Goal: Navigation & Orientation: Find specific page/section

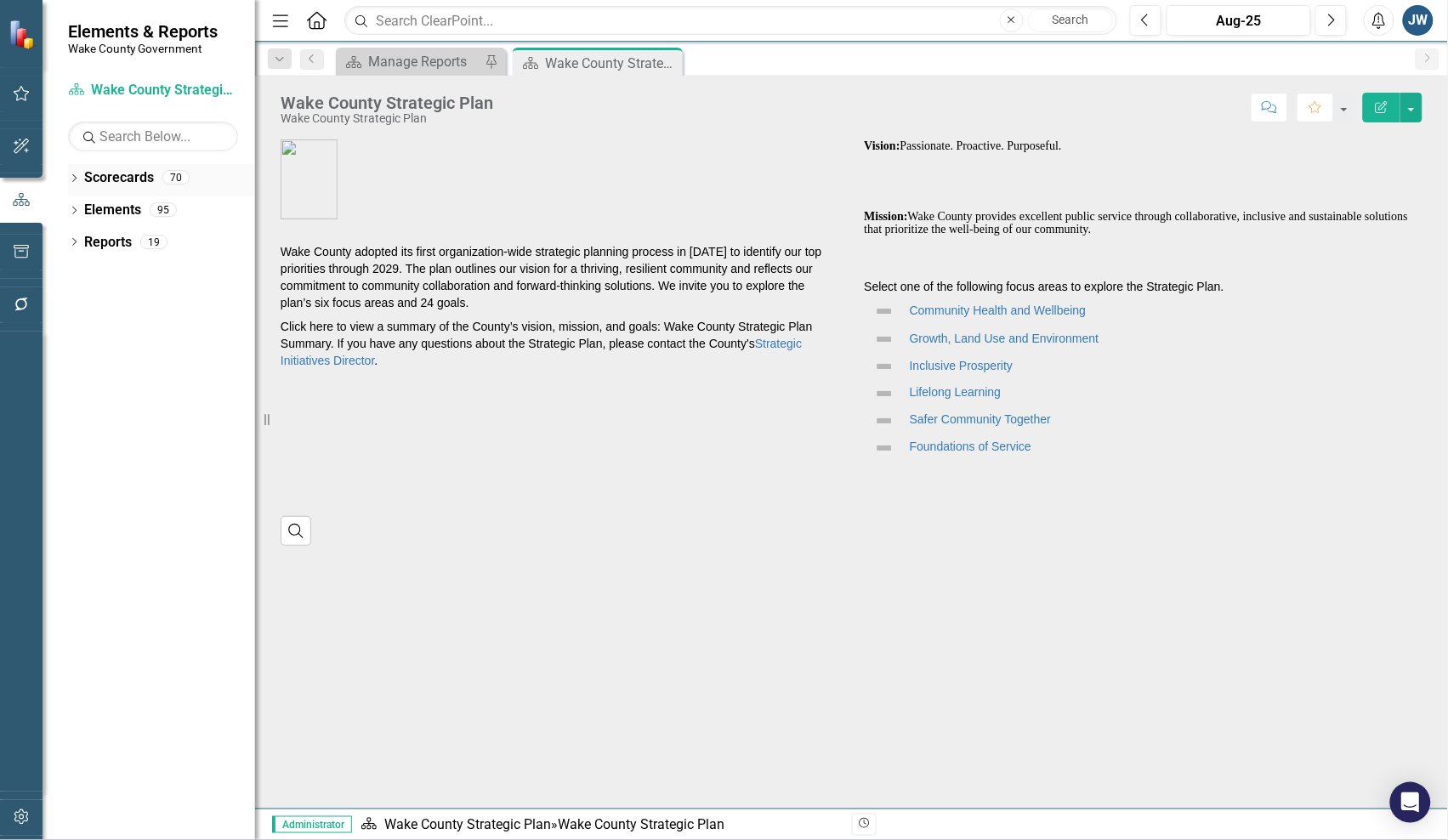
click at [73, 180] on icon "Dropdown" at bounding box center [74, 180] width 12 height 10
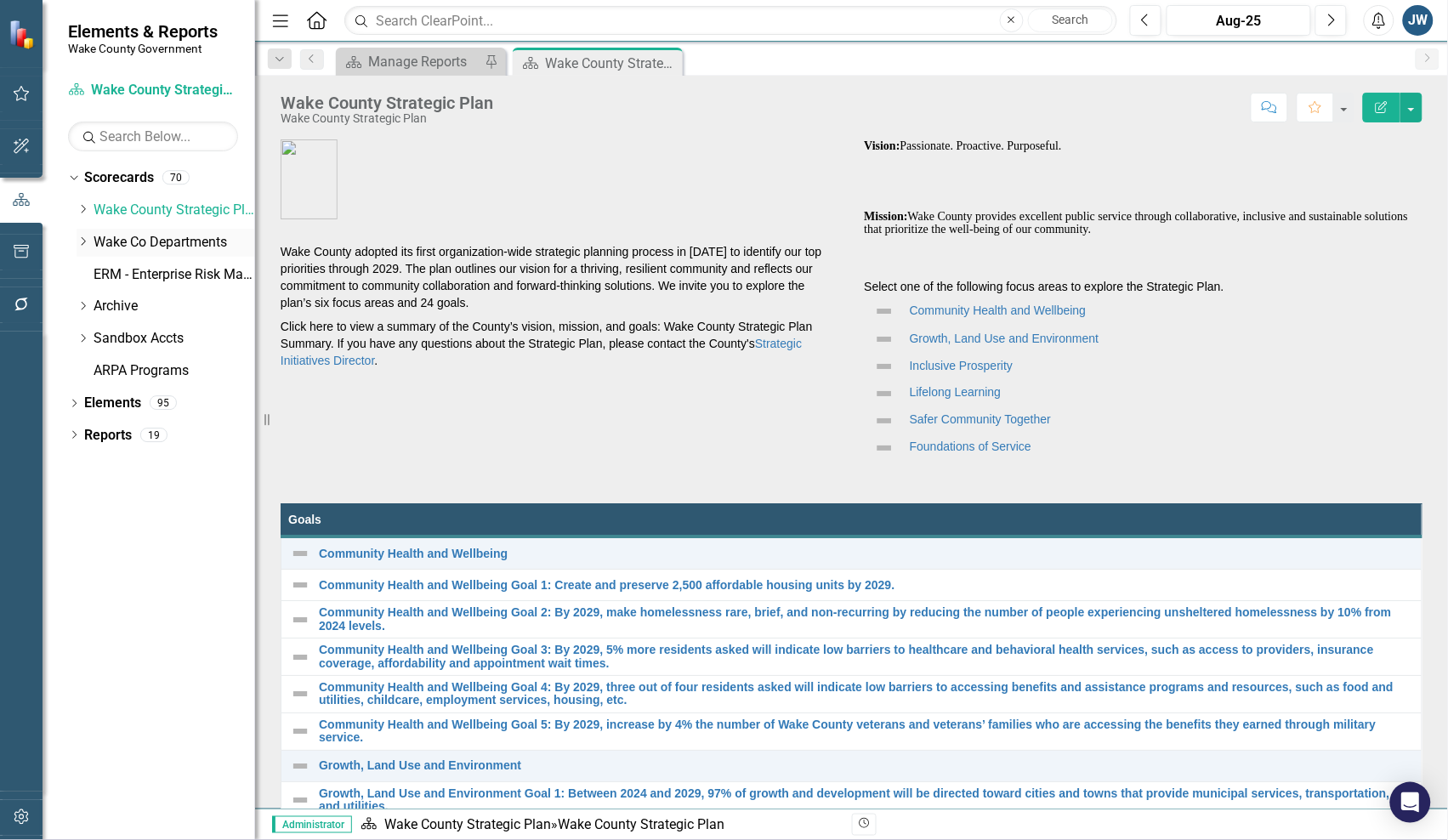
click at [78, 244] on icon "Dropdown" at bounding box center [82, 242] width 12 height 11
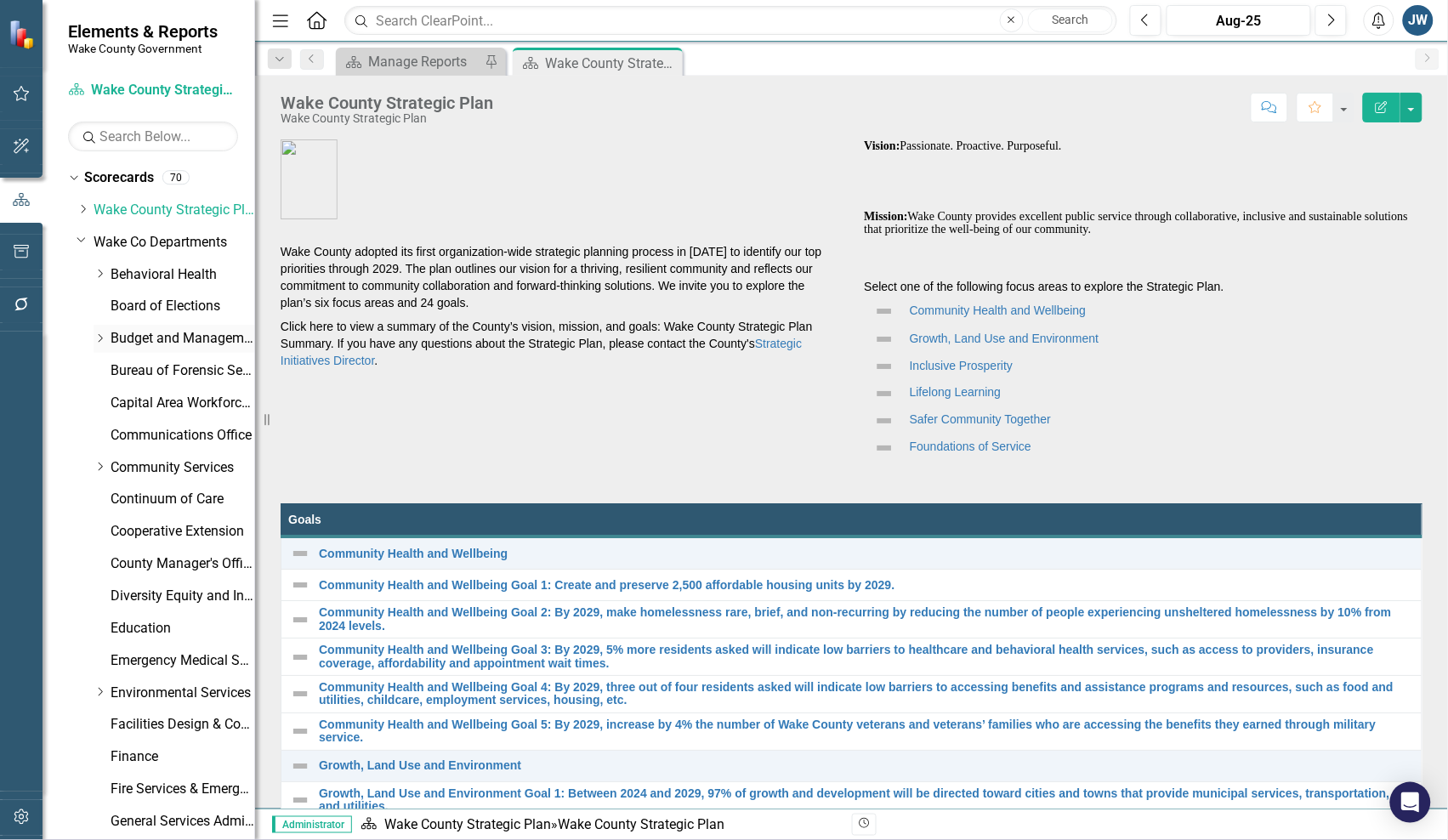
click at [136, 333] on link "Budget and Management Services" at bounding box center [183, 338] width 144 height 19
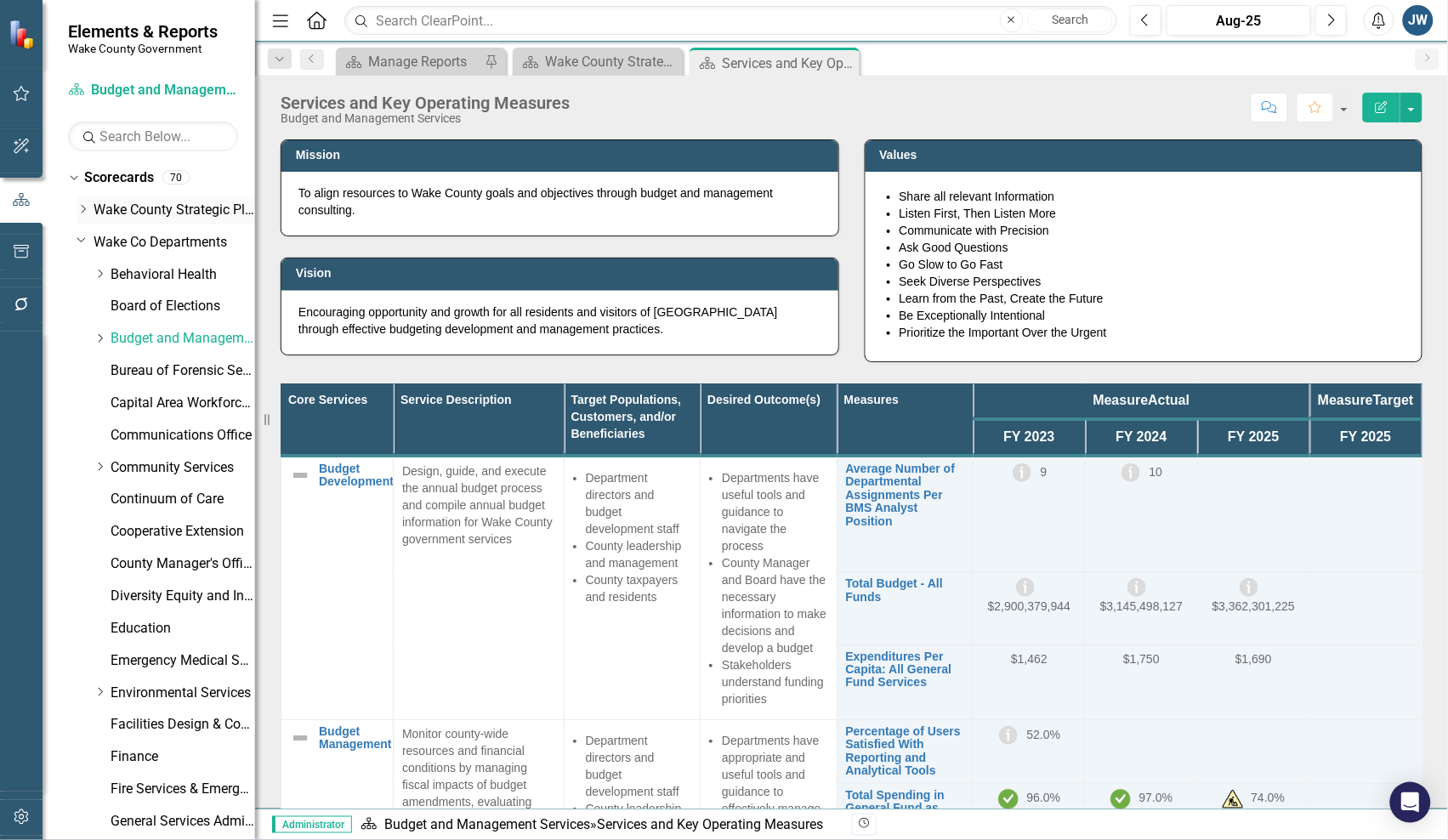
drag, startPoint x: 82, startPoint y: 240, endPoint x: 83, endPoint y: 211, distance: 29.0
click at [82, 240] on icon at bounding box center [82, 240] width 9 height 4
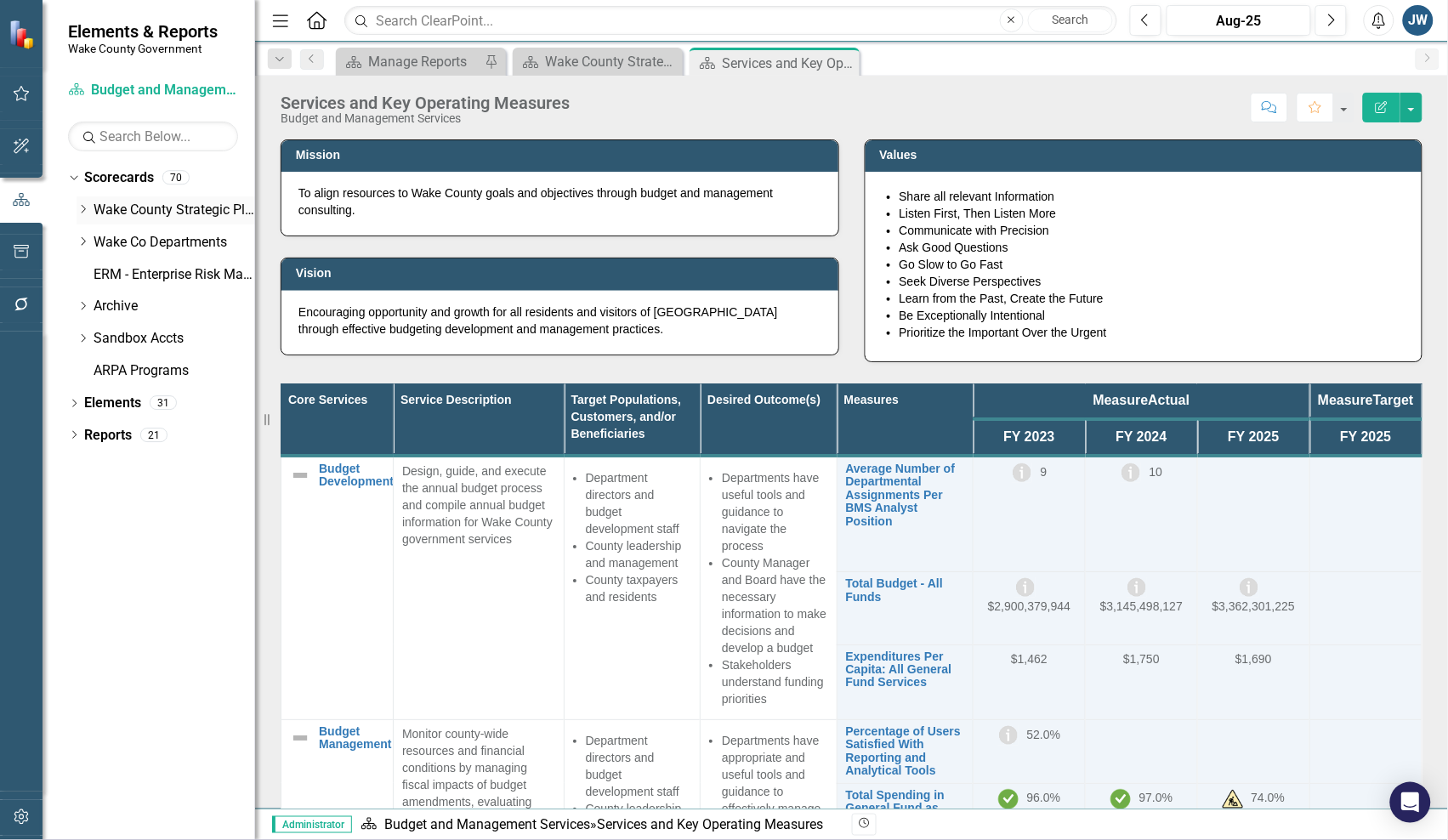
click at [83, 206] on icon "Dropdown" at bounding box center [82, 209] width 12 height 11
click at [83, 201] on icon "Dropdown" at bounding box center [82, 206] width 11 height 12
click at [88, 208] on icon "Dropdown" at bounding box center [82, 209] width 12 height 11
click at [82, 268] on icon "Dropdown" at bounding box center [82, 274] width 12 height 11
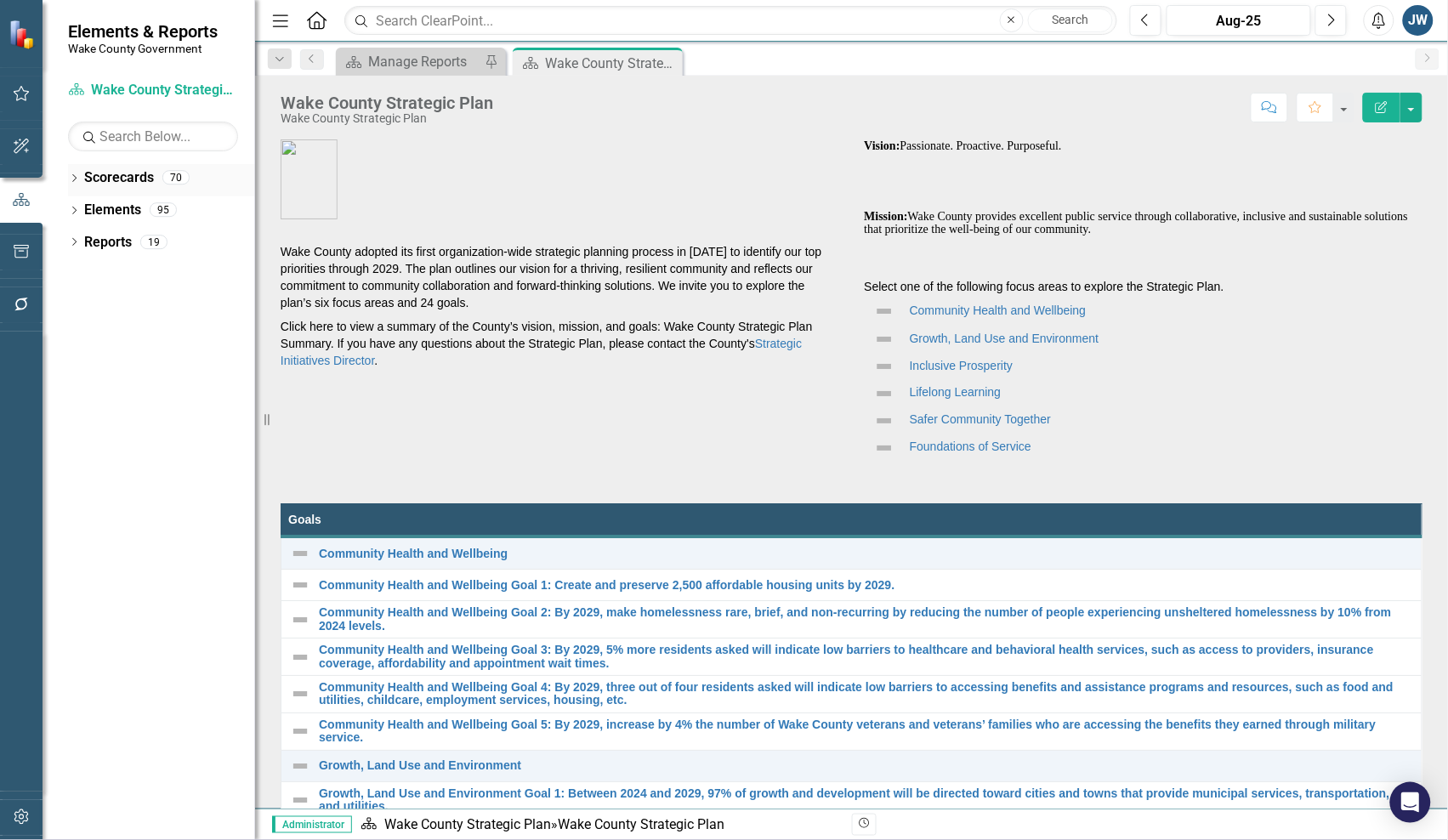
click at [71, 177] on icon "Dropdown" at bounding box center [74, 180] width 12 height 10
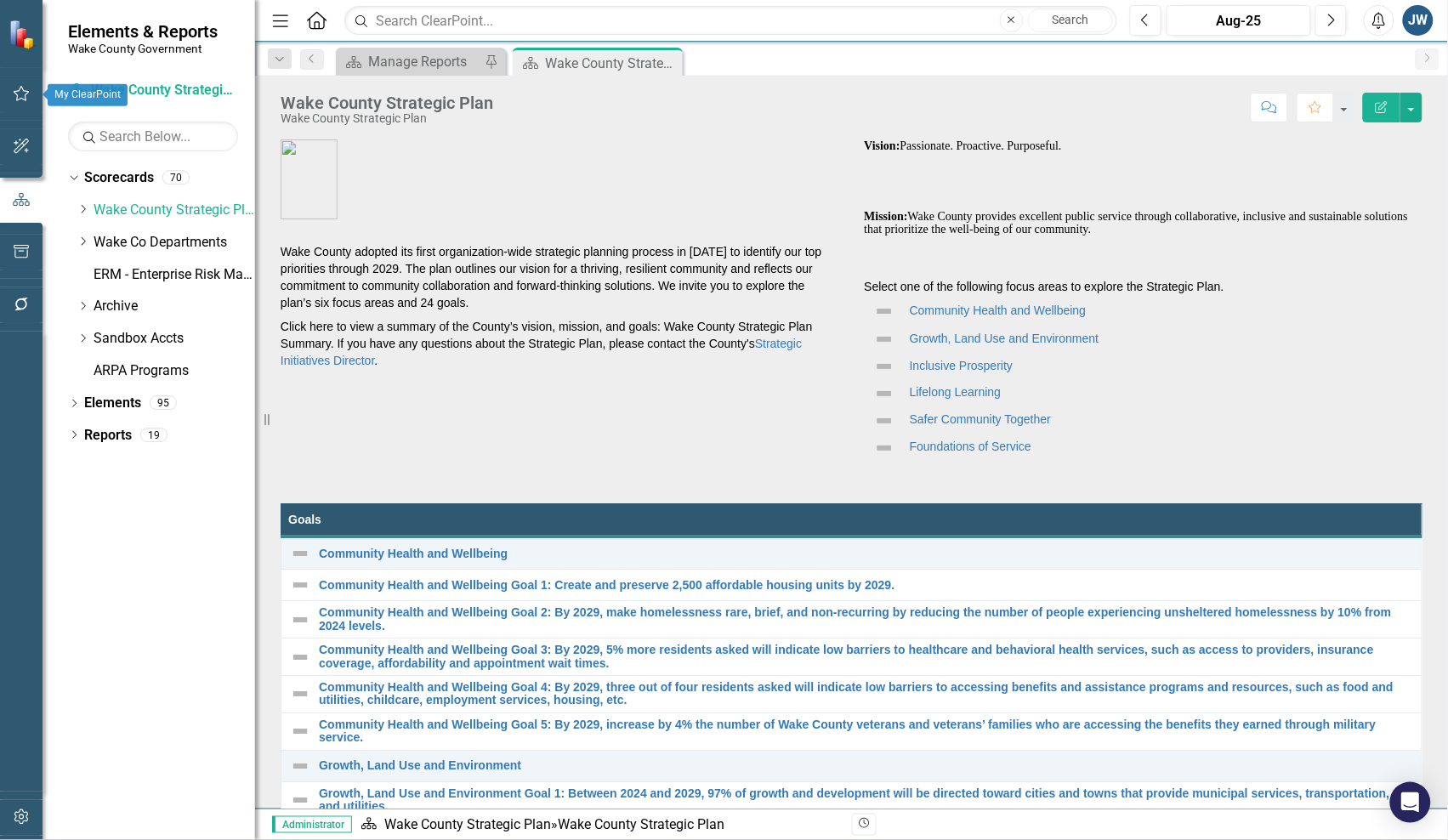
click at [15, 96] on icon "button" at bounding box center [21, 93] width 18 height 13
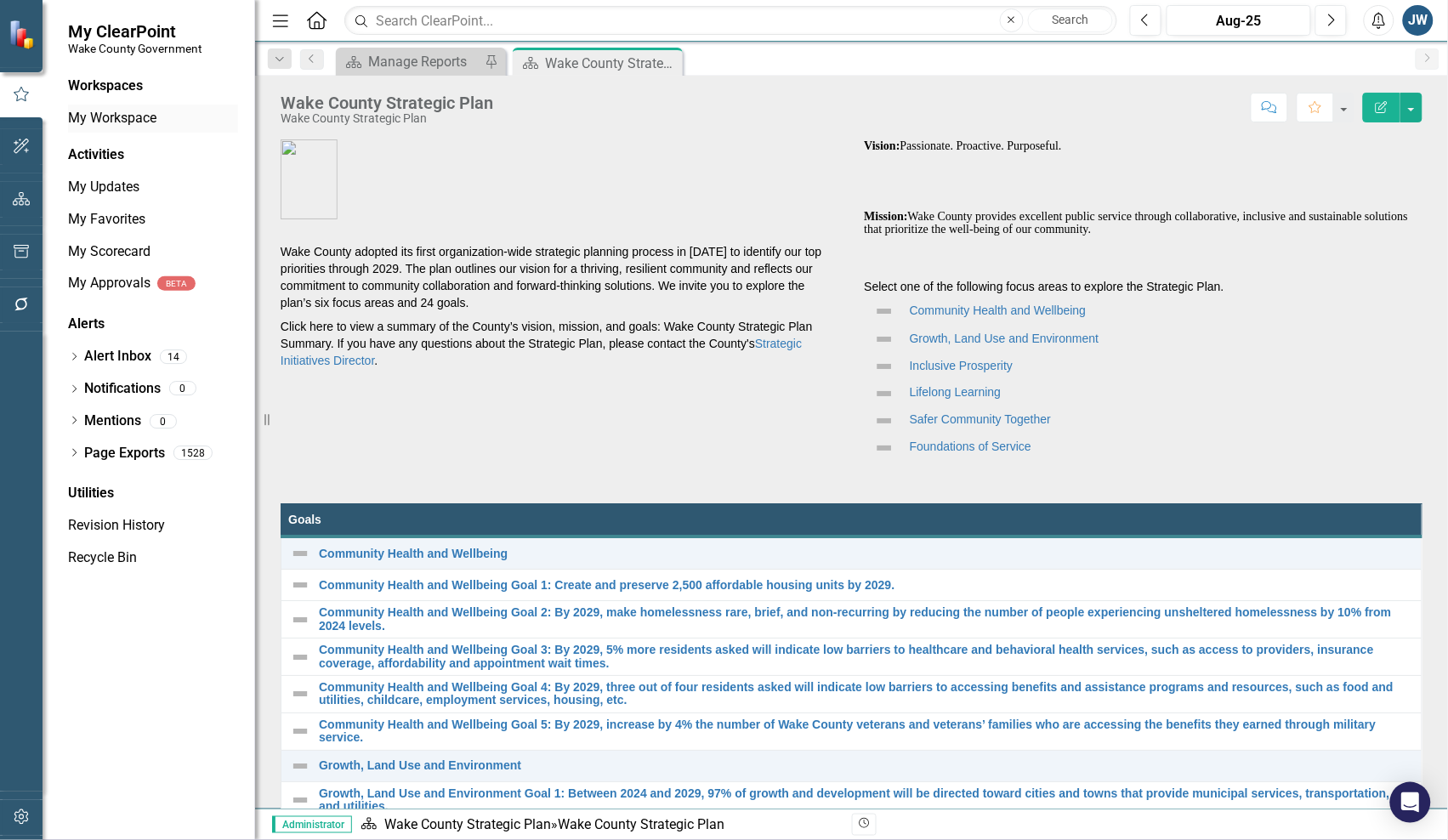
click at [113, 113] on link "My Workspace" at bounding box center [153, 119] width 170 height 19
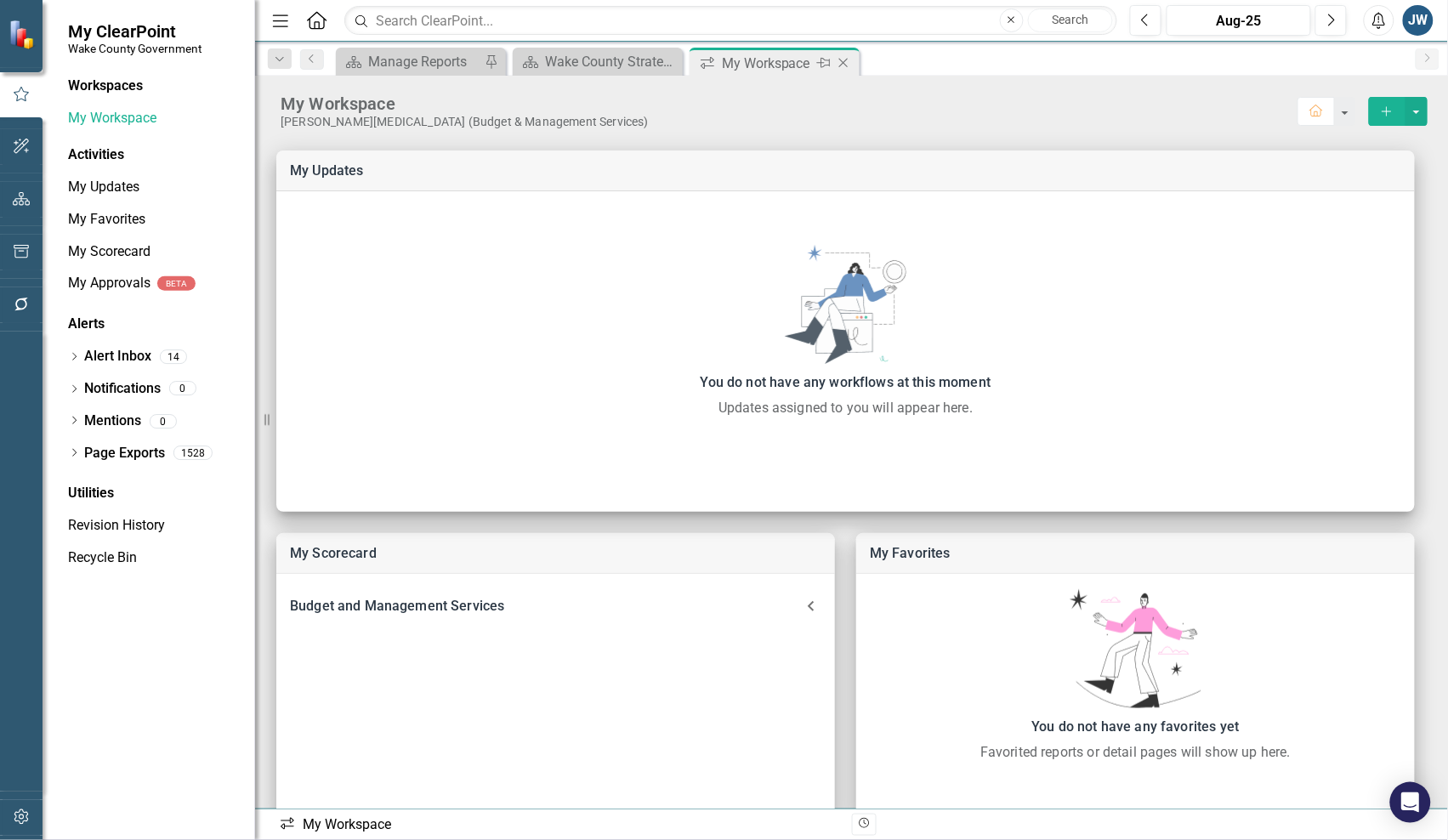
click at [851, 64] on icon "Close" at bounding box center [843, 62] width 17 height 13
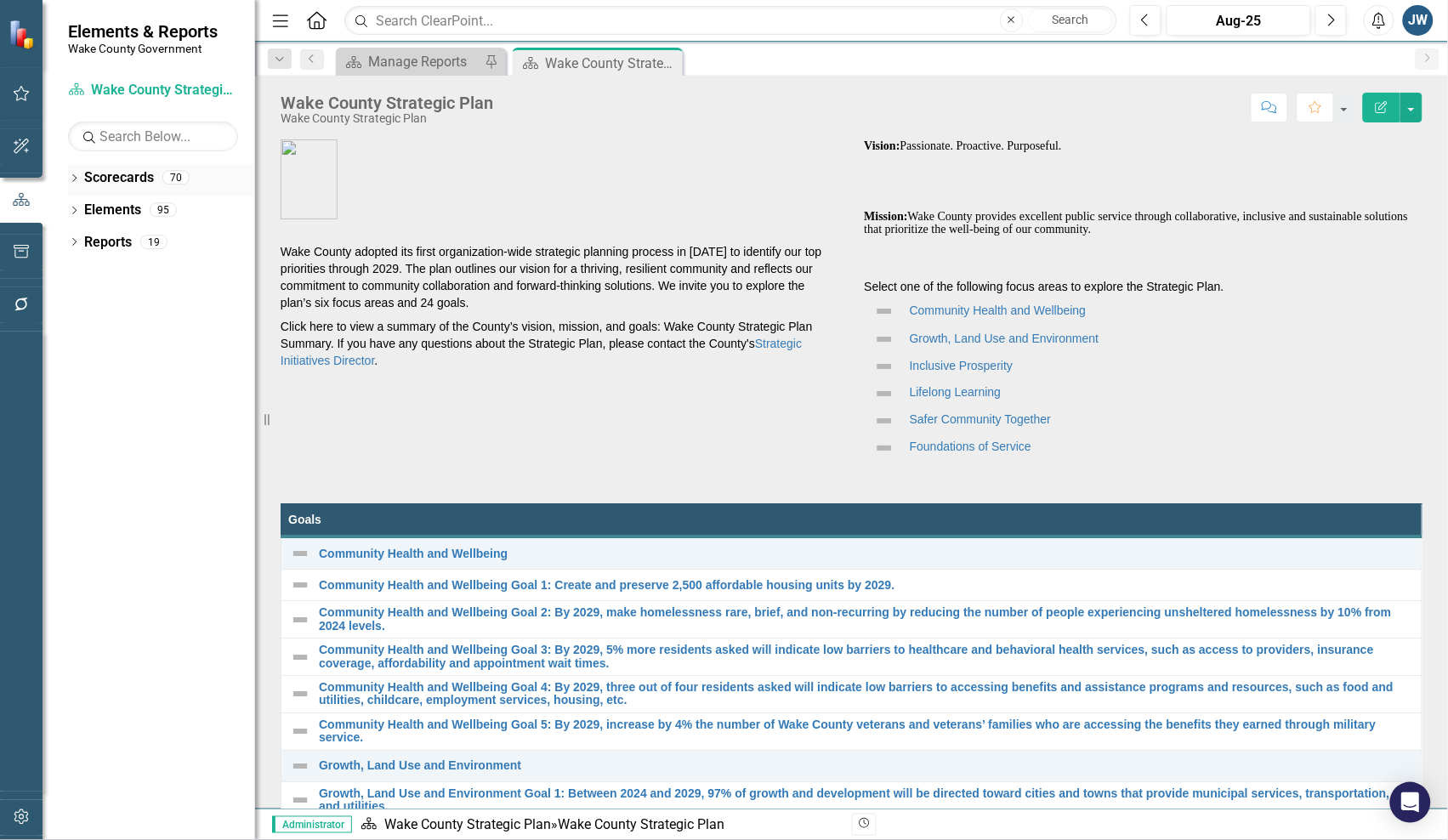
click at [73, 178] on icon "Dropdown" at bounding box center [74, 180] width 12 height 10
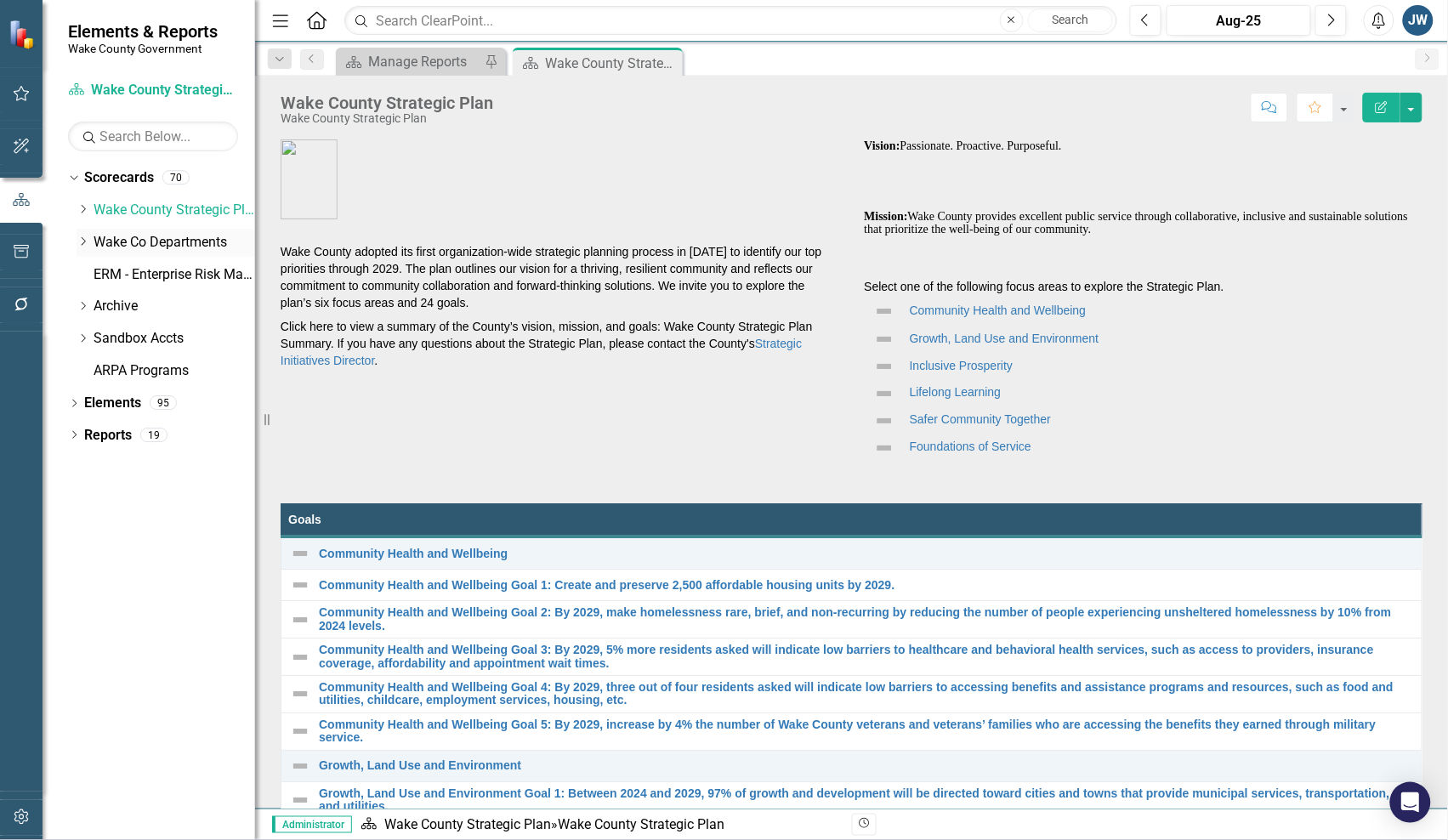
click at [112, 240] on link "Wake Co Departments" at bounding box center [175, 243] width 161 height 19
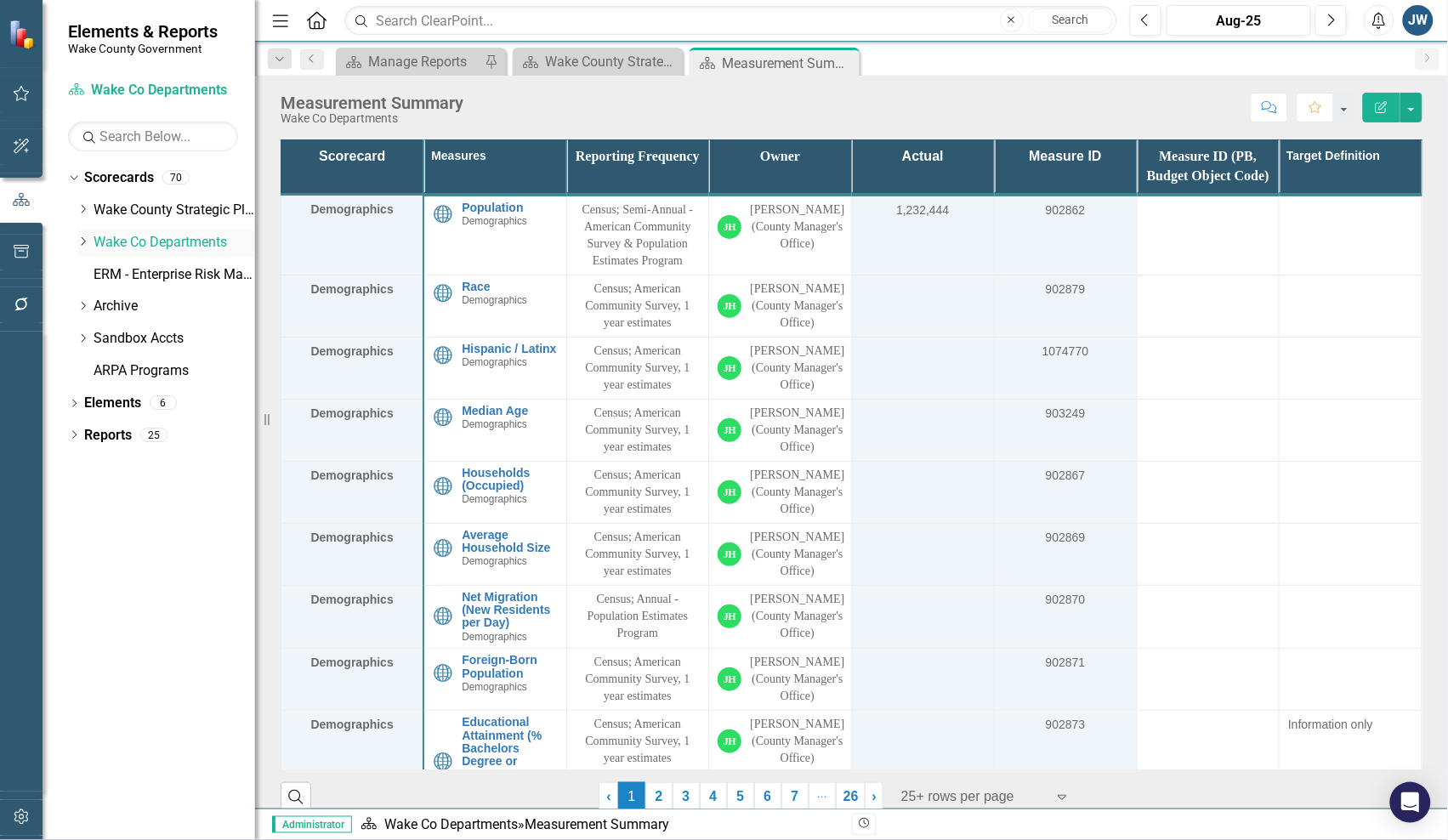
click at [187, 240] on link "Wake Co Departments" at bounding box center [175, 243] width 161 height 19
click at [792, 61] on div "Measurement Summary" at bounding box center [767, 63] width 91 height 21
click at [822, 64] on icon "Pin" at bounding box center [823, 62] width 13 height 17
click at [843, 62] on icon "Close" at bounding box center [844, 61] width 17 height 13
click at [157, 205] on link "Wake County Strategic Plan" at bounding box center [175, 210] width 161 height 19
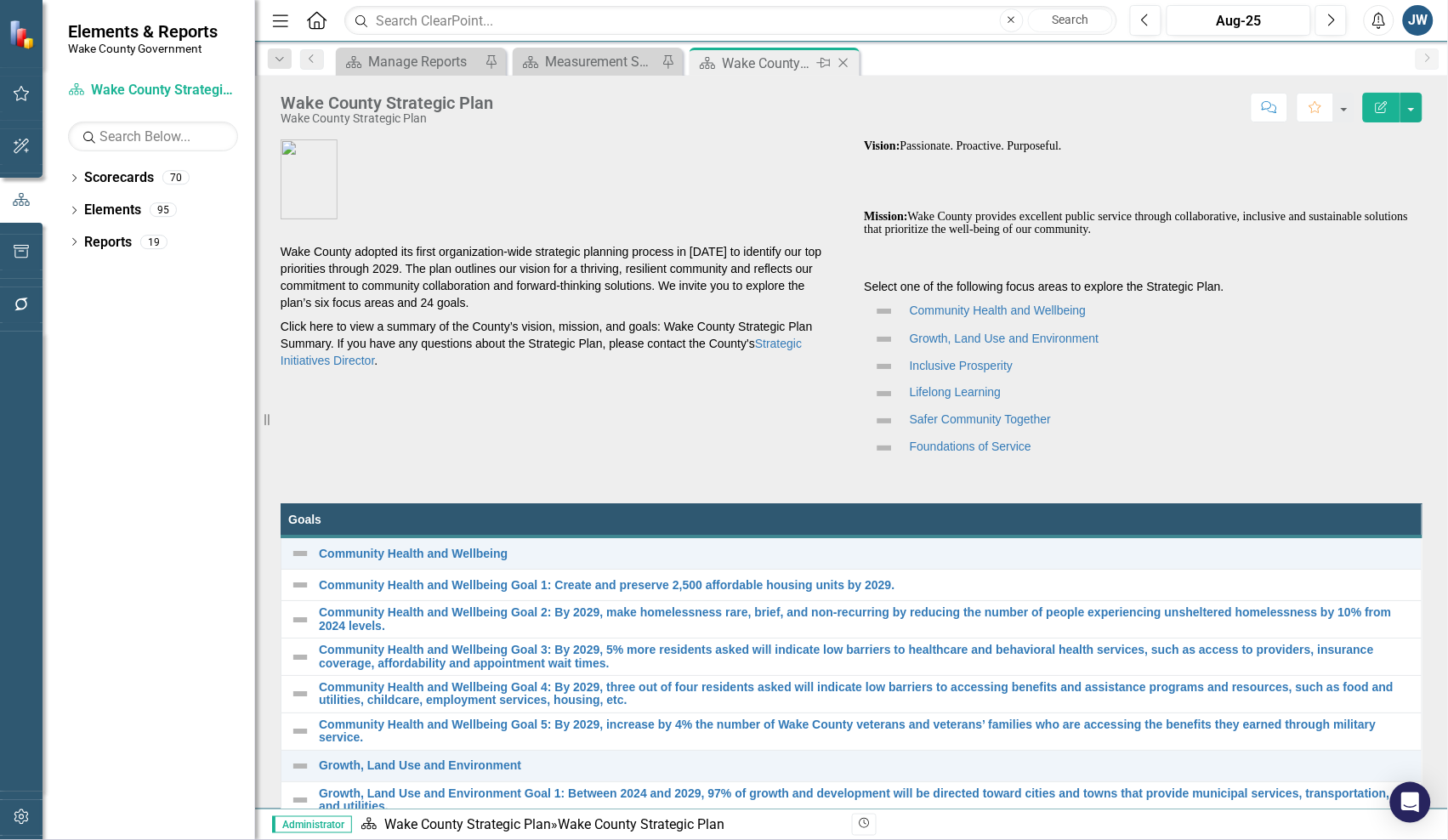
click at [847, 60] on icon "Close" at bounding box center [843, 62] width 17 height 13
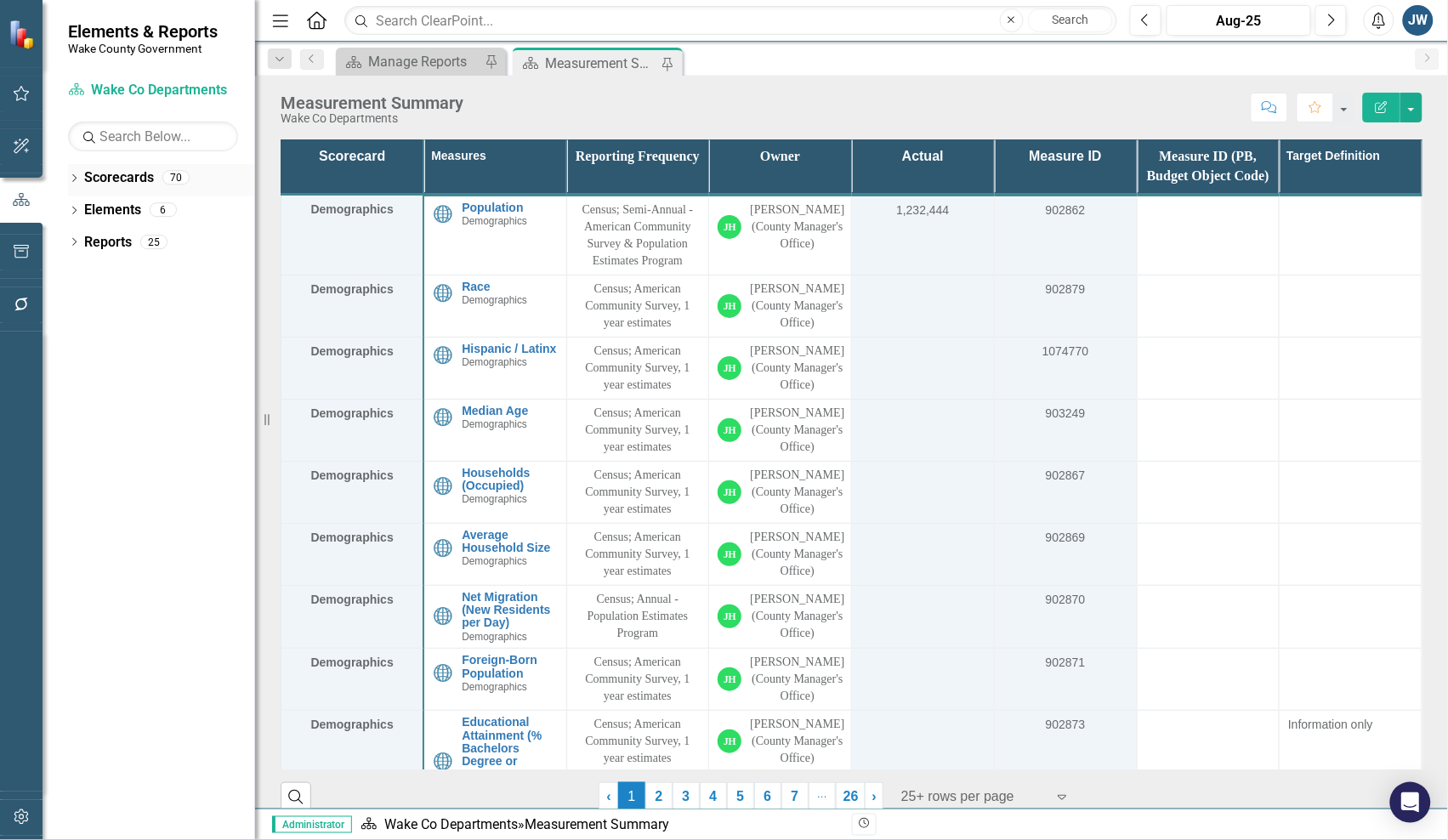
click at [73, 179] on icon "Dropdown" at bounding box center [74, 180] width 12 height 10
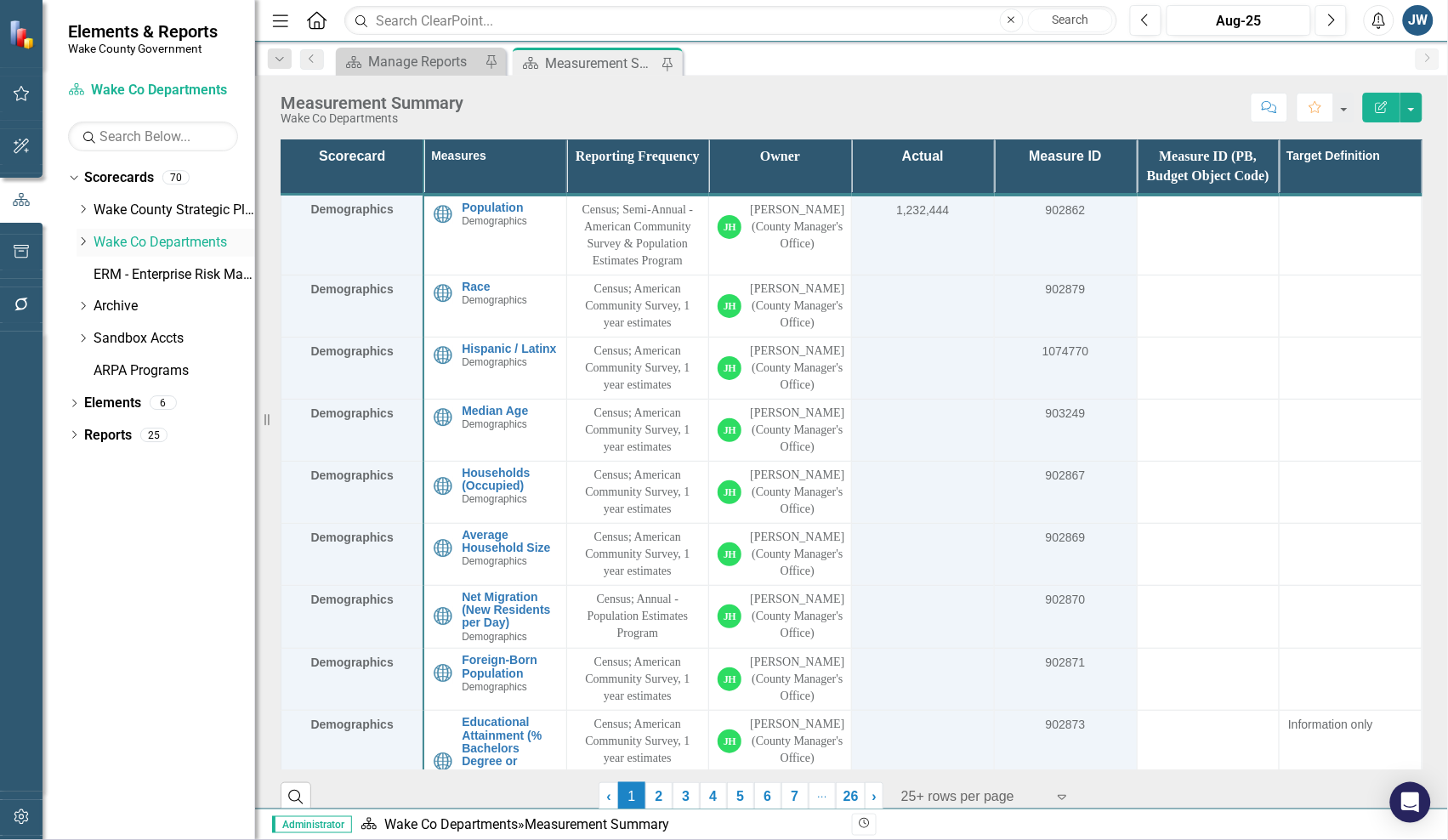
click at [81, 240] on icon "Dropdown" at bounding box center [82, 242] width 12 height 11
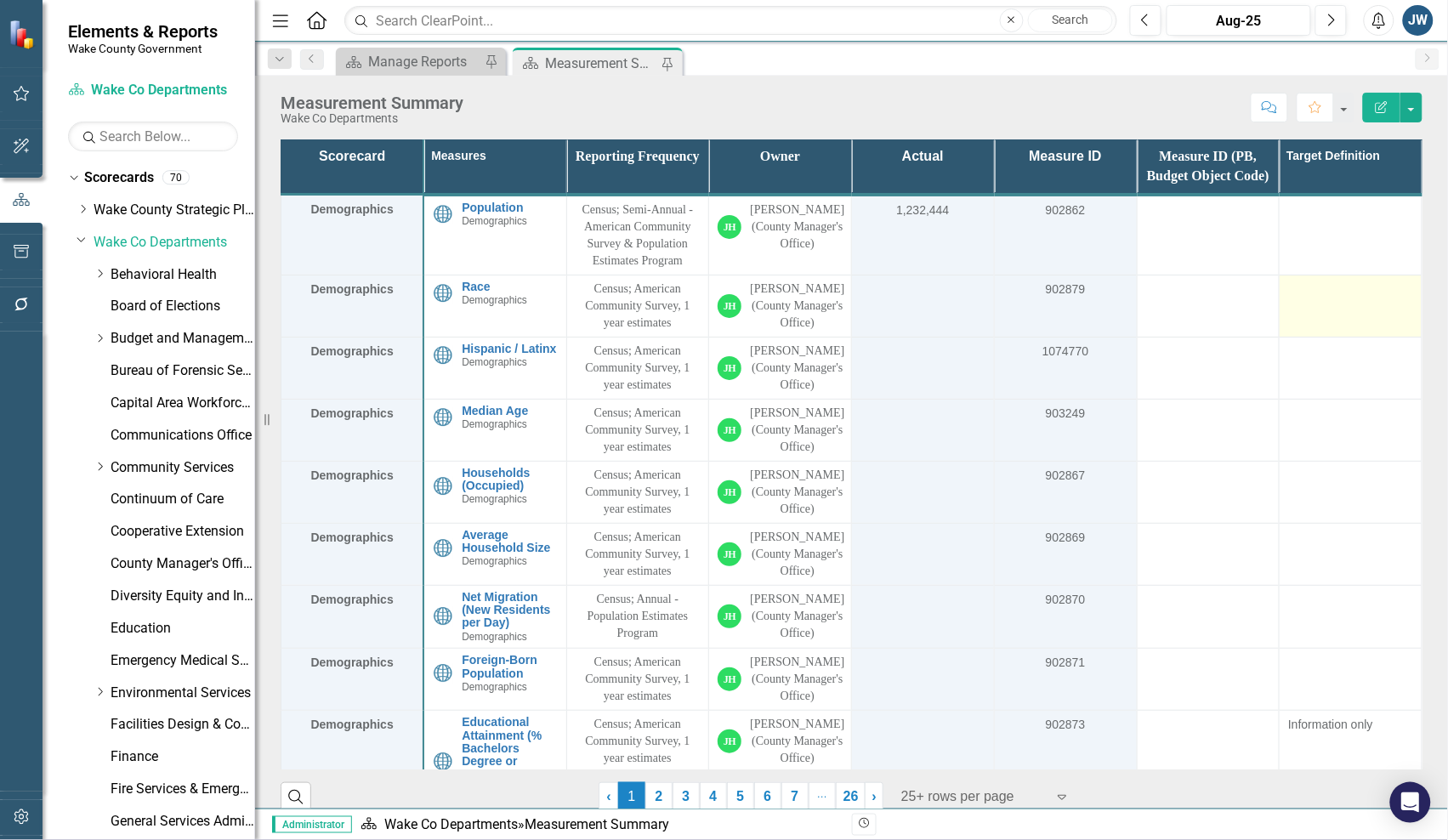
click at [1337, 337] on td at bounding box center [1351, 306] width 143 height 62
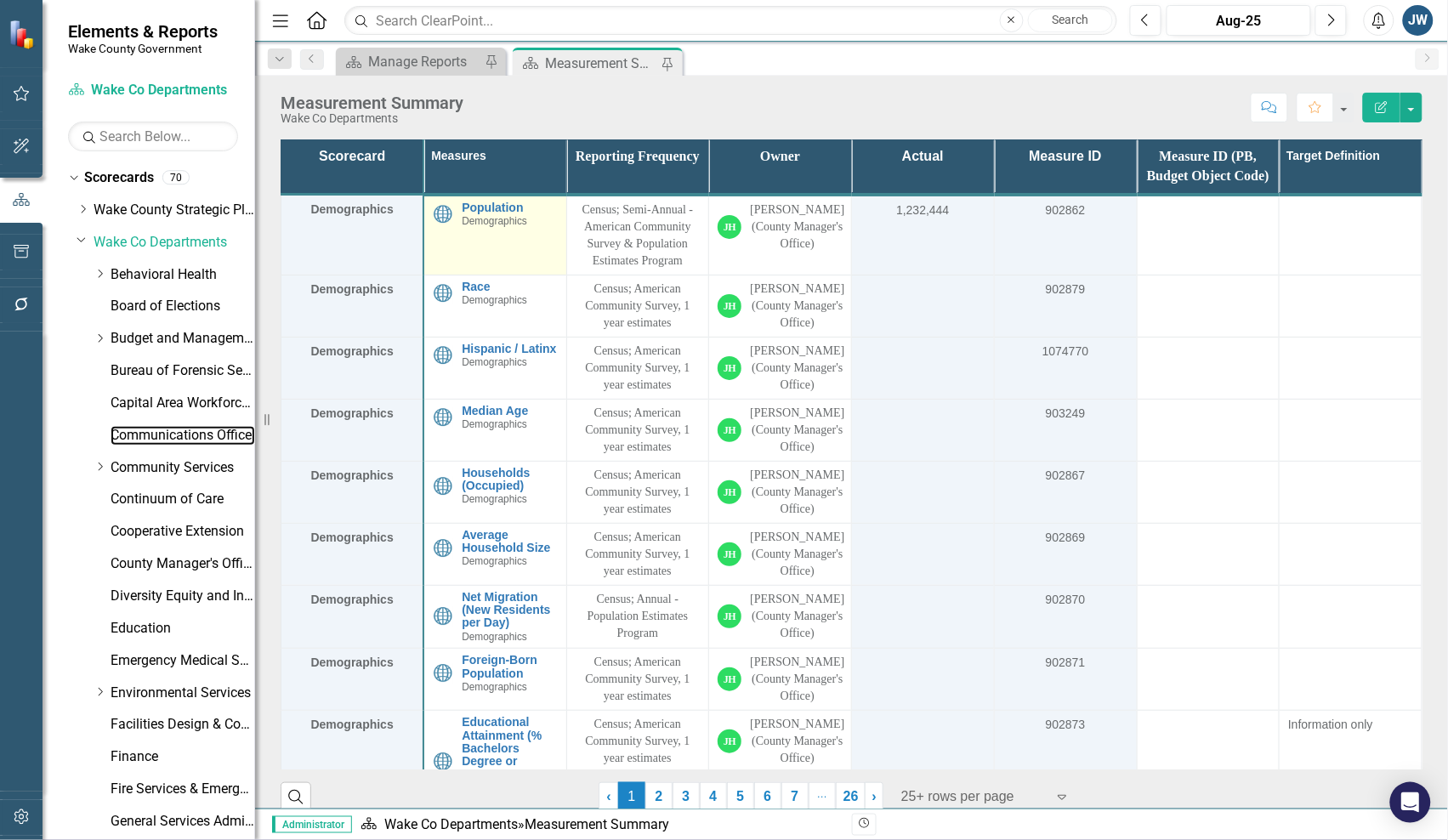
drag, startPoint x: 154, startPoint y: 430, endPoint x: 448, endPoint y: 246, distance: 346.8
click at [154, 429] on link "Communications Office" at bounding box center [183, 436] width 144 height 19
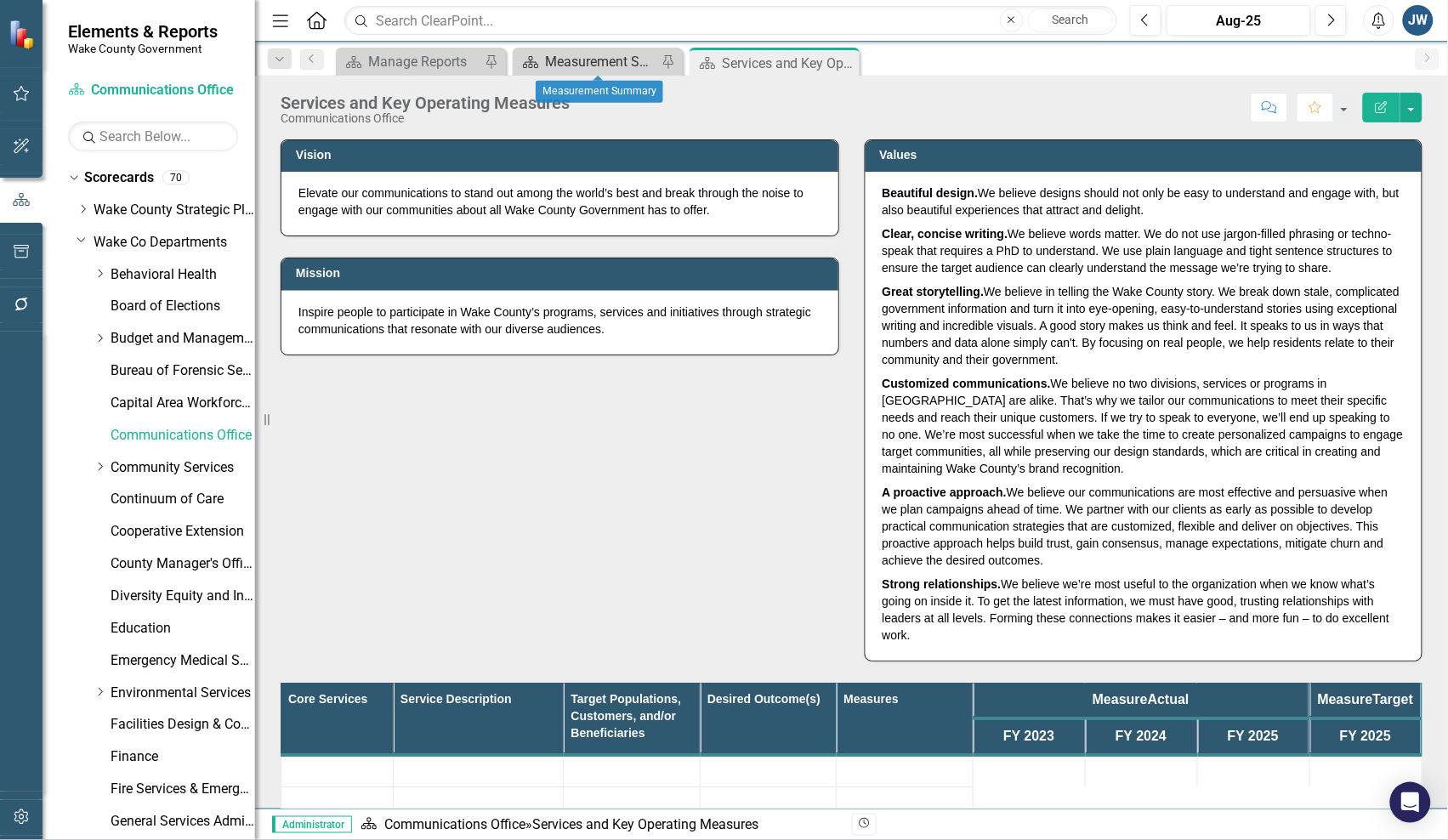
click at [594, 59] on div "Measurement Summary" at bounding box center [601, 62] width 113 height 21
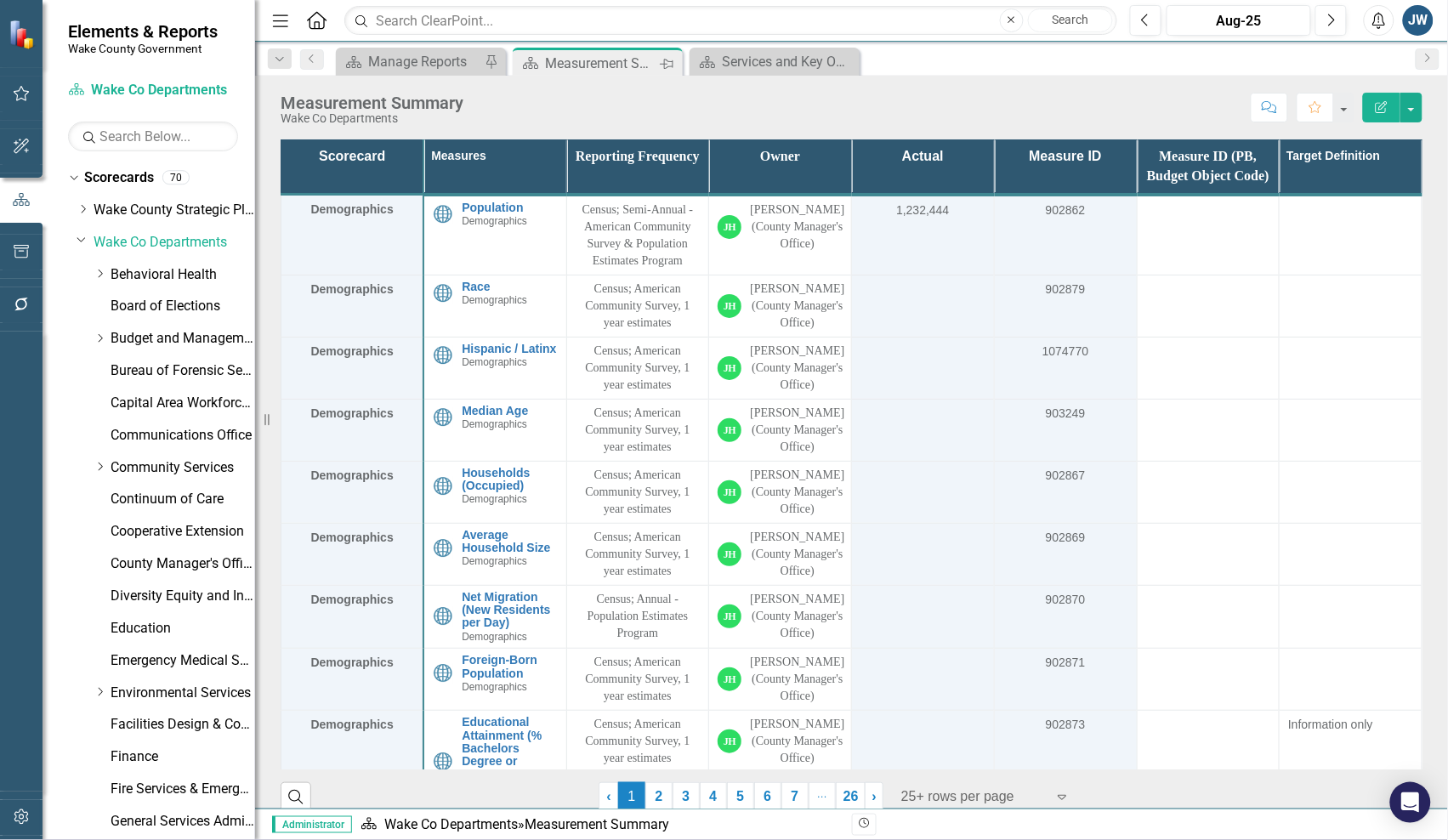
click at [669, 61] on icon "Pin" at bounding box center [666, 63] width 13 height 17
click at [763, 65] on div "Services and Key Operating Measures" at bounding box center [777, 62] width 113 height 21
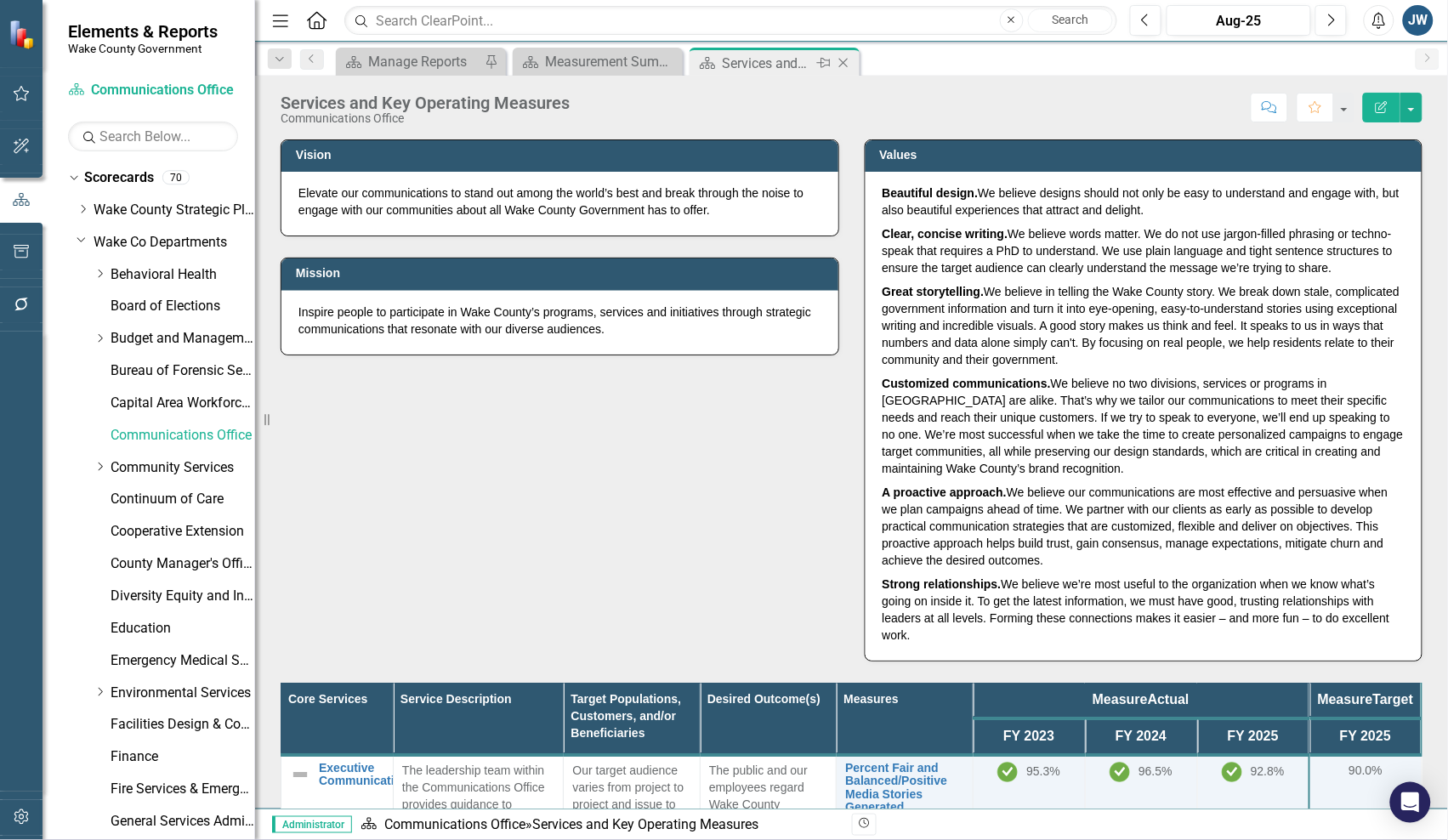
click at [817, 61] on icon "Pin" at bounding box center [823, 62] width 13 height 17
click at [618, 61] on div "Services and Key Operating Measures" at bounding box center [601, 63] width 113 height 21
click at [594, 62] on div "Services and Key Operating Measures" at bounding box center [601, 63] width 113 height 21
click at [582, 61] on div "Services and Key Operating Measures" at bounding box center [601, 63] width 113 height 21
click at [610, 60] on div "Services and Key Operating Measures" at bounding box center [601, 63] width 113 height 21
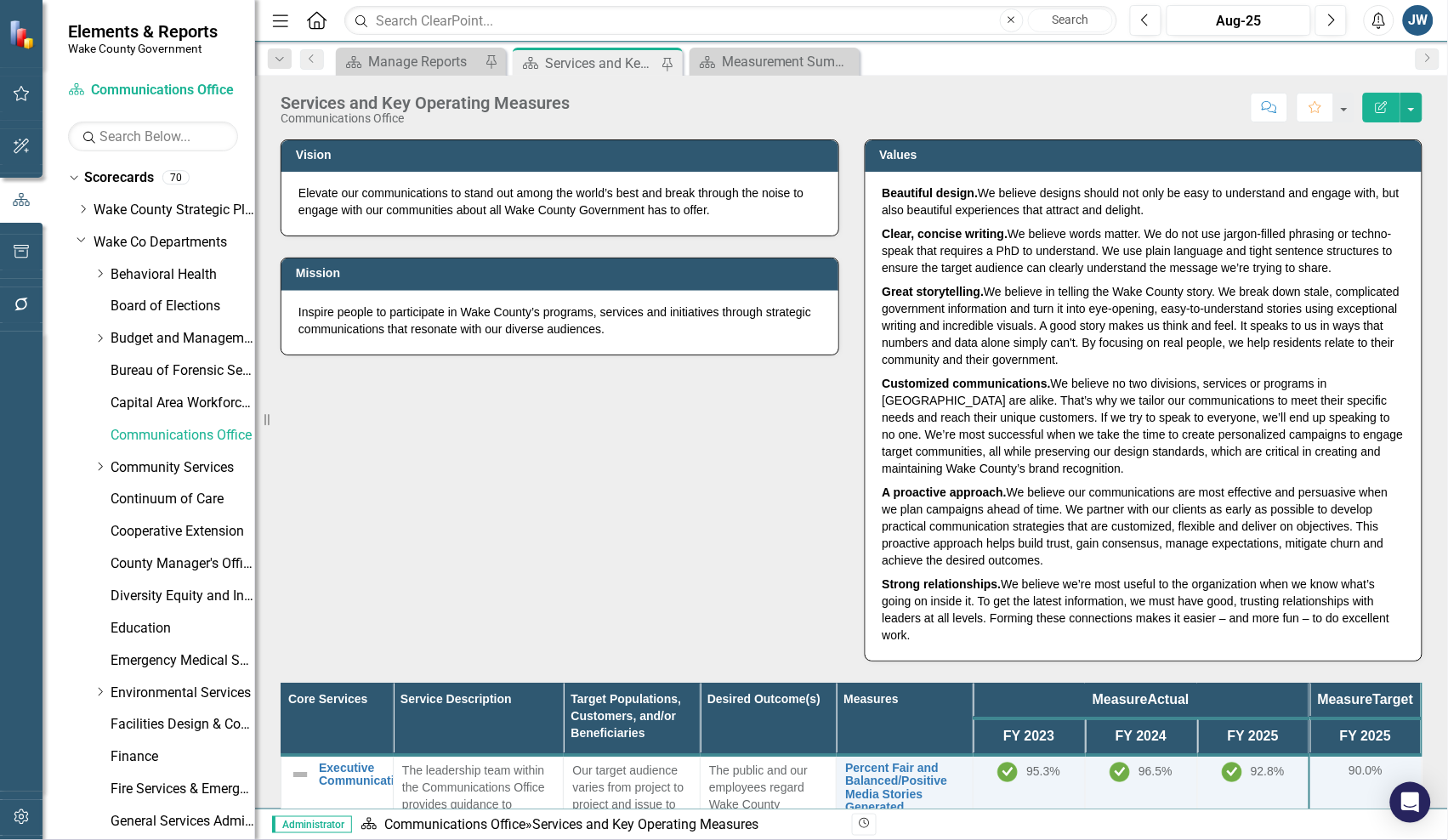
drag, startPoint x: 610, startPoint y: 60, endPoint x: 819, endPoint y: 94, distance: 211.7
click at [819, 94] on div "Score: N/A Aug-25 Completed Comment Favorite Edit Report" at bounding box center [1000, 107] width 845 height 29
click at [767, 58] on div "Measurement Summary" at bounding box center [777, 62] width 113 height 21
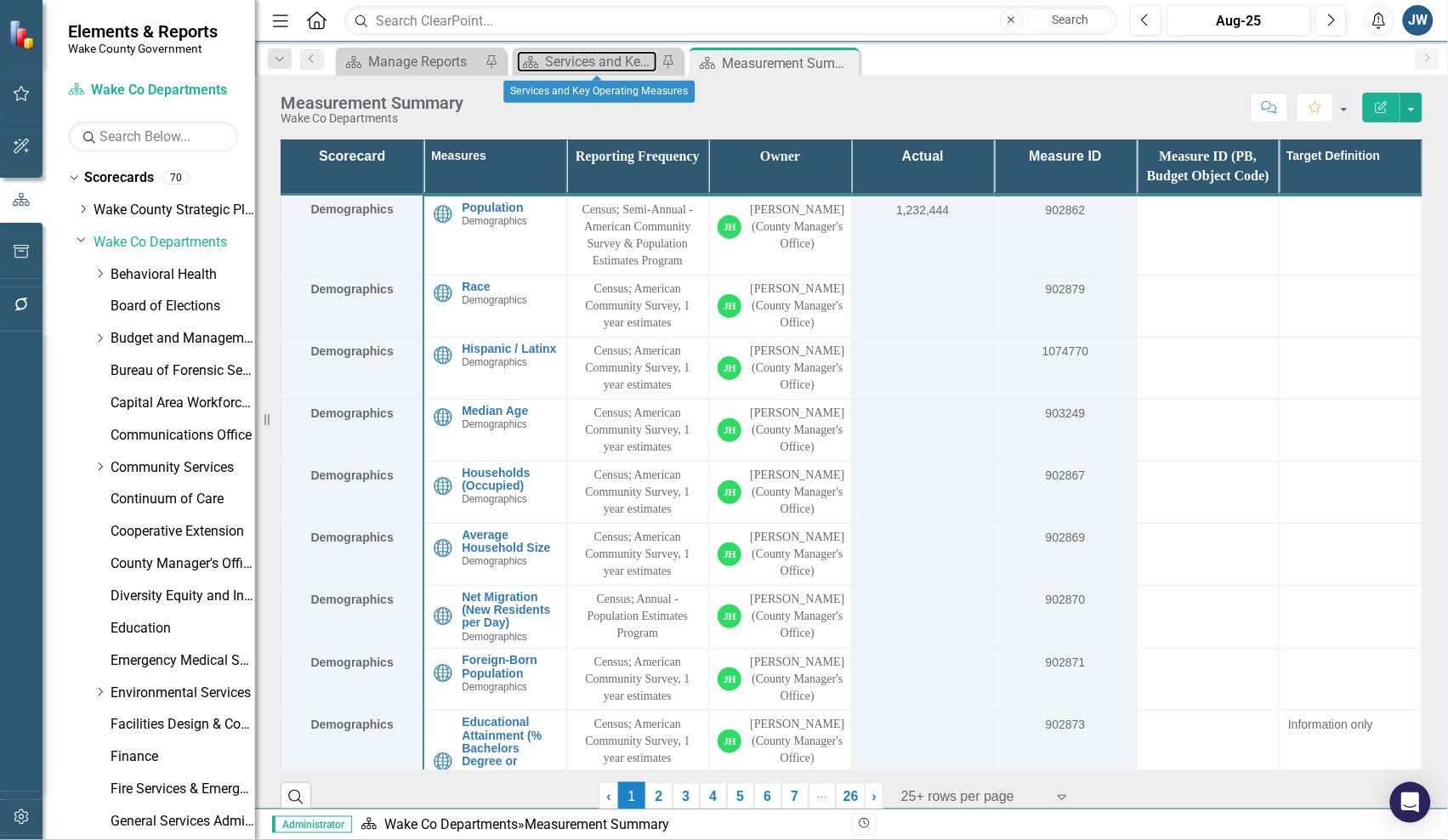
click at [594, 59] on div "Services and Key Operating Measures" at bounding box center [601, 62] width 113 height 21
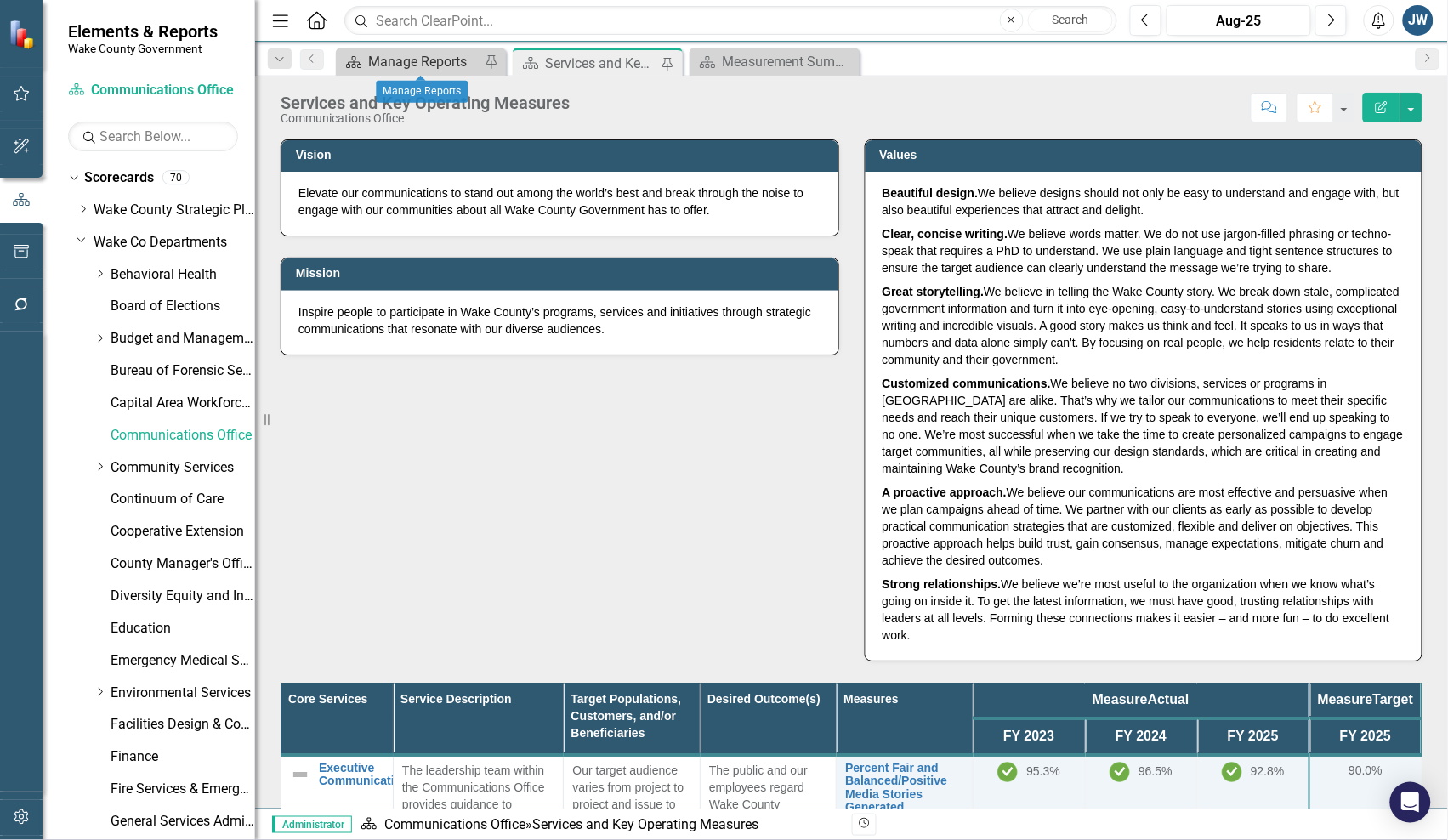
click at [409, 59] on div "Manage Reports" at bounding box center [424, 62] width 113 height 21
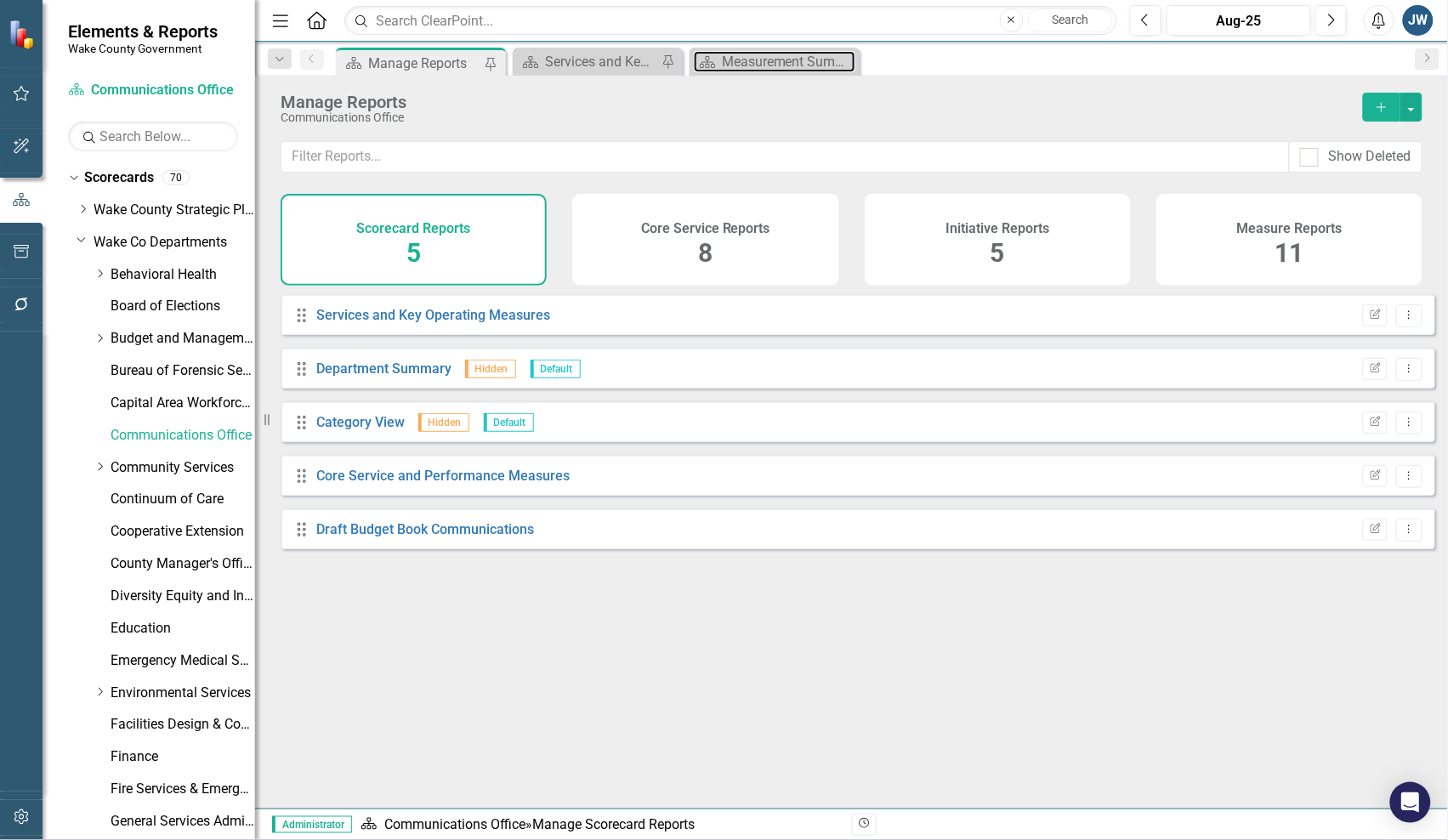
drag, startPoint x: 752, startPoint y: 60, endPoint x: 395, endPoint y: 68, distance: 357.1
click at [395, 68] on div "Scorecard Manage Reports Pin Scorecard Services and Key Operating Measures Pin …" at bounding box center [869, 61] width 1075 height 27
click at [622, 64] on div "Services and Key Operating Measures" at bounding box center [601, 62] width 113 height 21
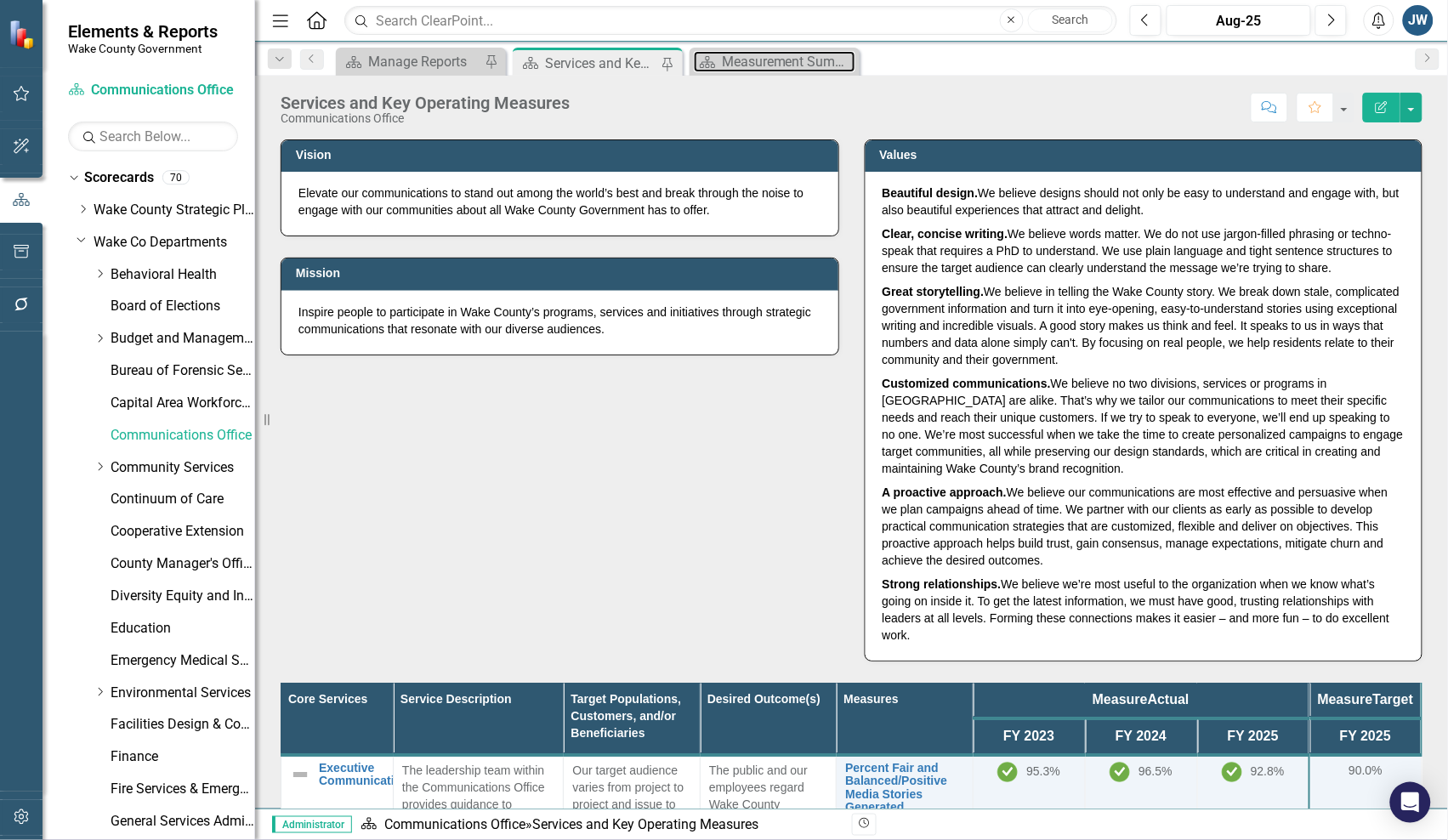
drag, startPoint x: 754, startPoint y: 56, endPoint x: 558, endPoint y: 58, distance: 196.0
click at [558, 58] on div "Scorecard Manage Reports Pin Scorecard Services and Key Operating Measures Pin …" at bounding box center [869, 61] width 1075 height 27
click at [729, 57] on div "Measurement Summary" at bounding box center [777, 62] width 113 height 21
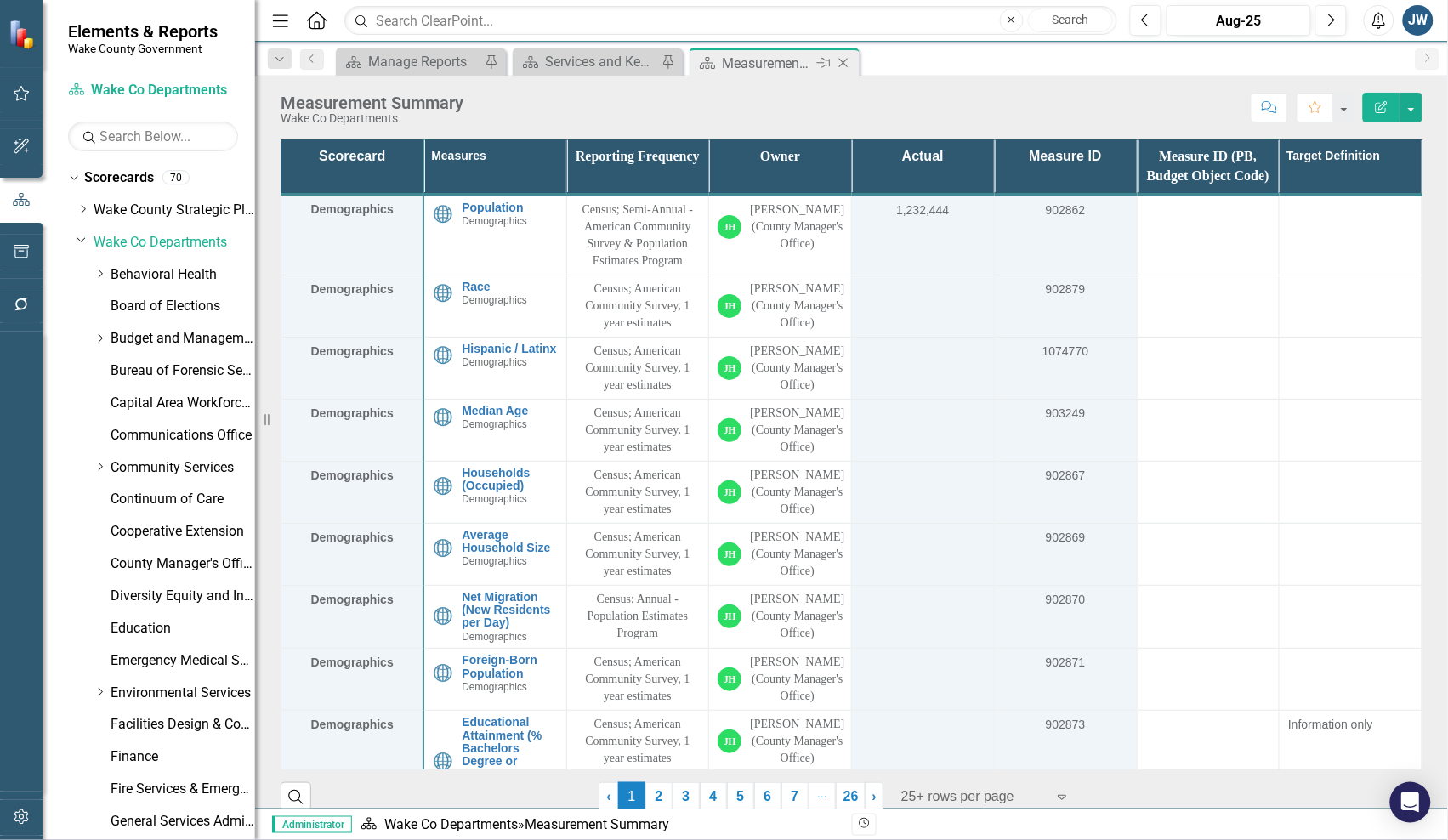
click at [843, 62] on icon at bounding box center [844, 63] width 10 height 10
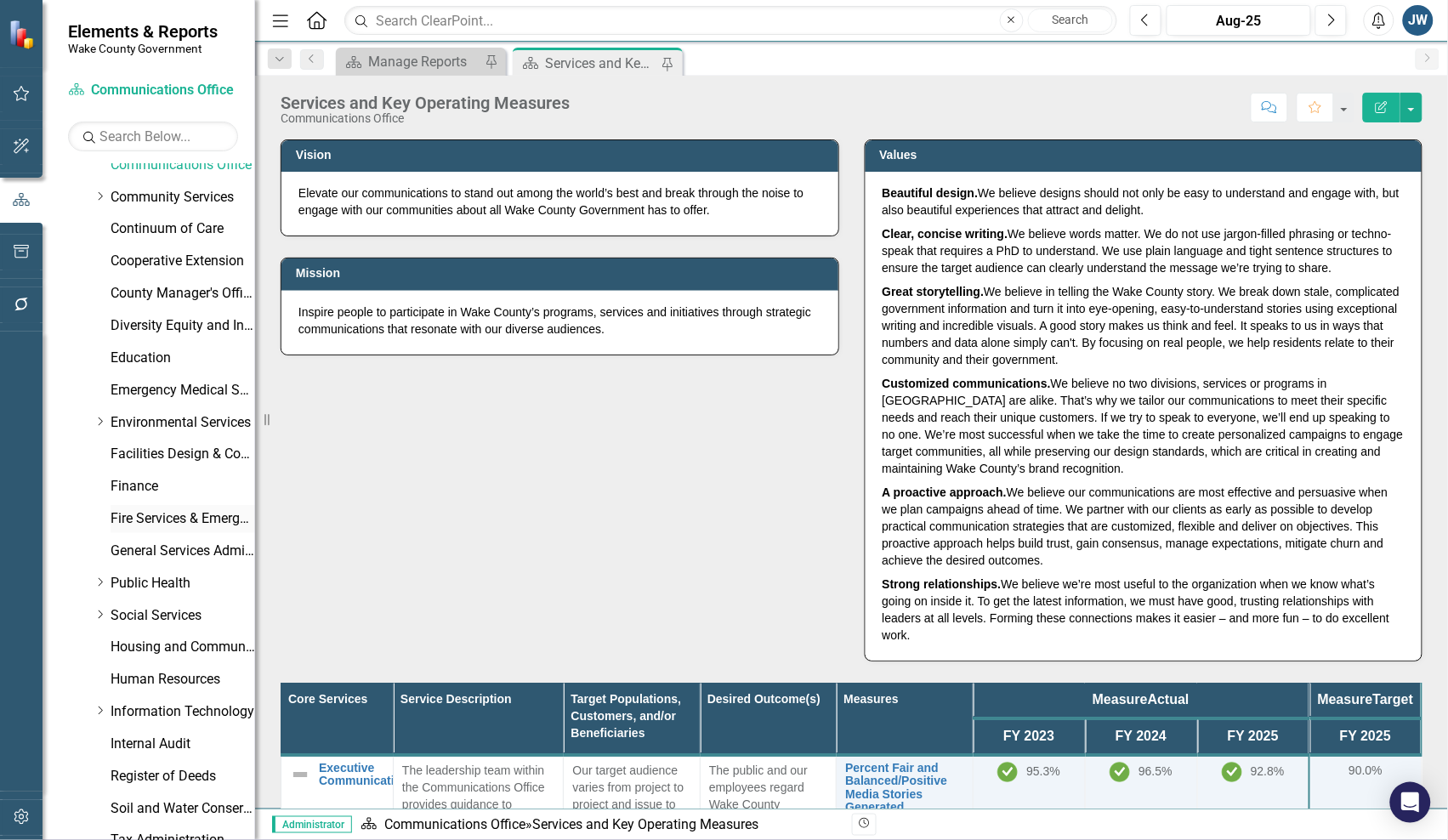
scroll to position [425, 0]
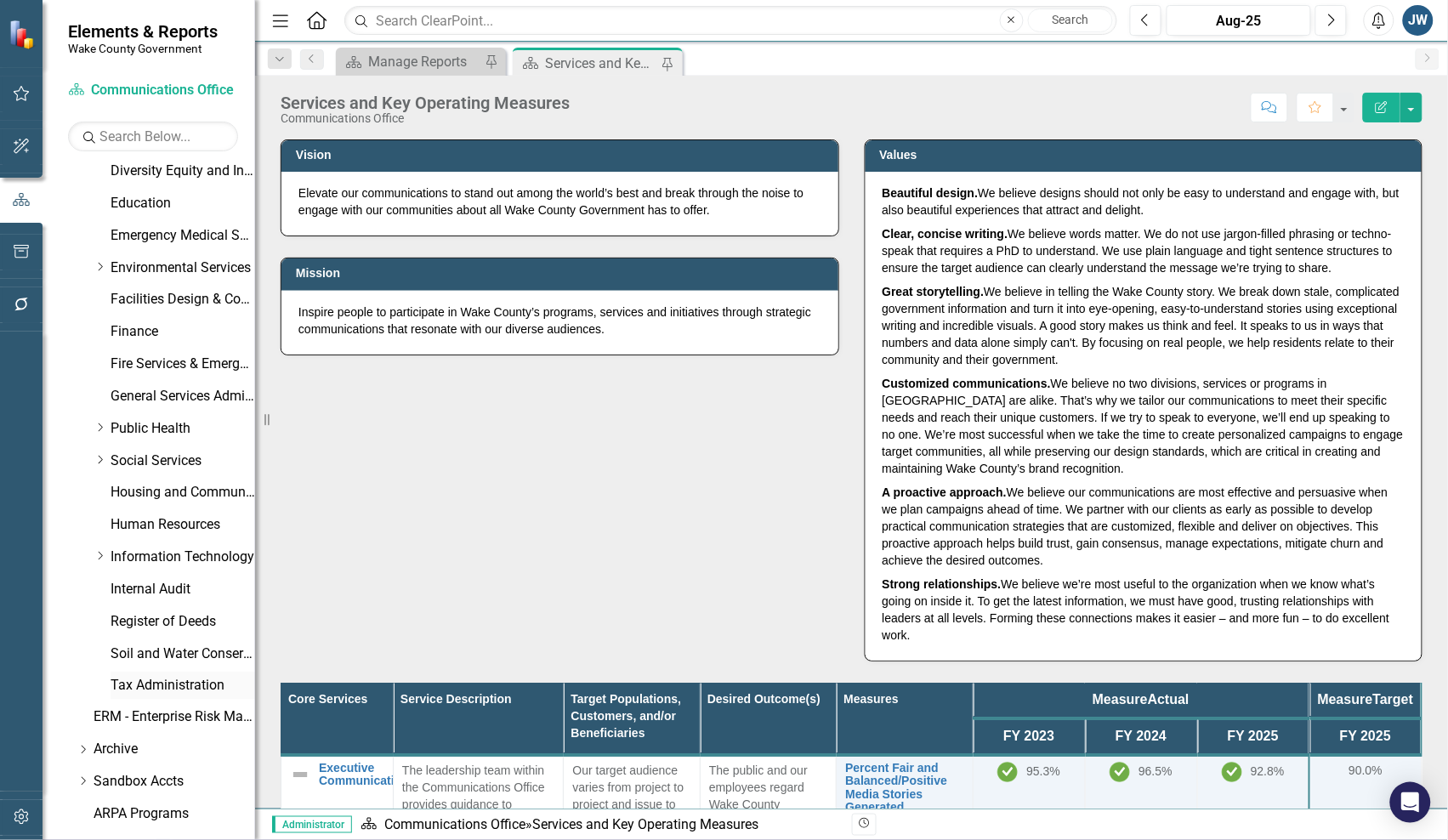
click at [159, 681] on link "Tax Administration" at bounding box center [183, 686] width 144 height 19
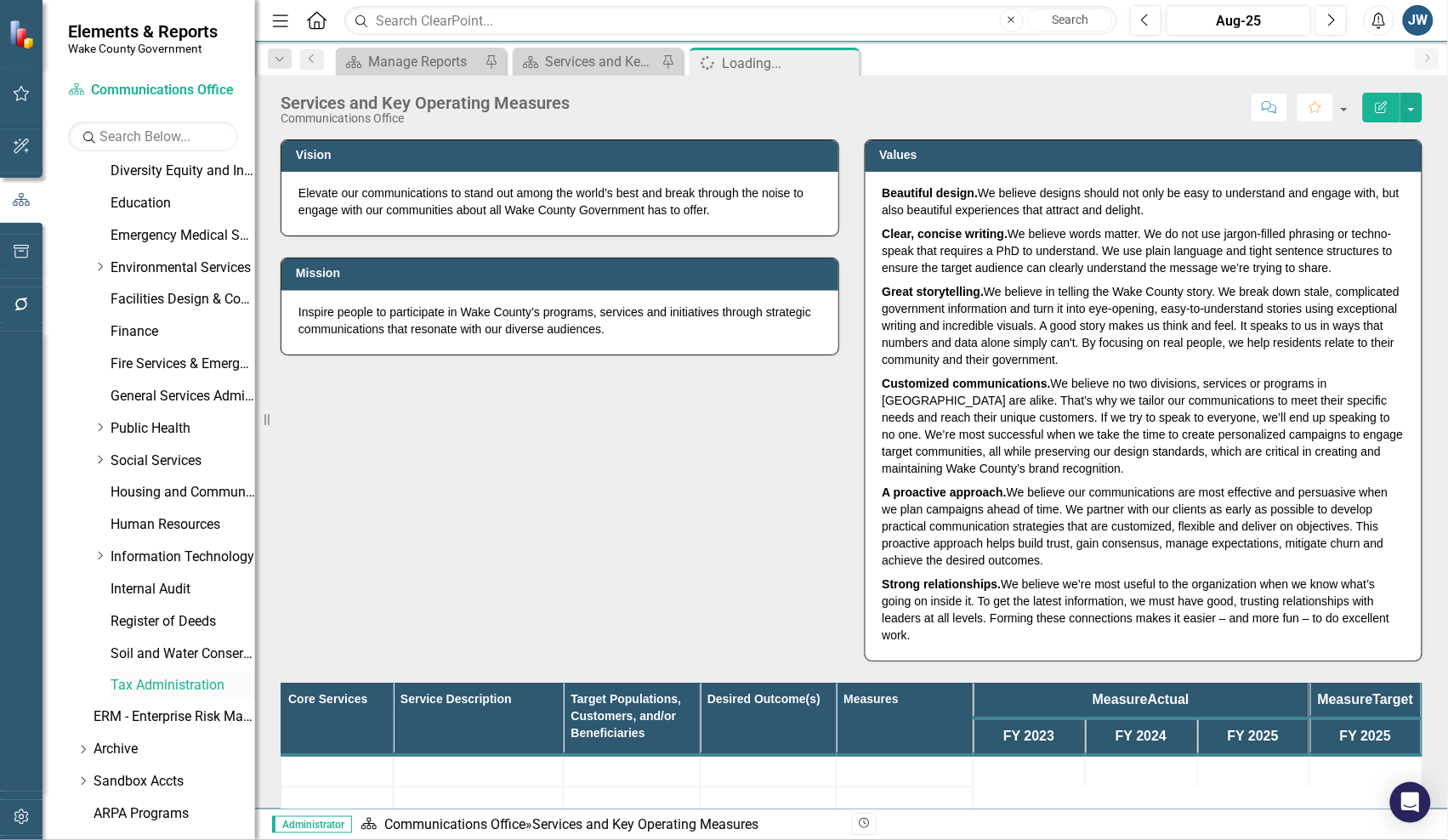
click at [172, 681] on link "Tax Administration" at bounding box center [183, 686] width 144 height 19
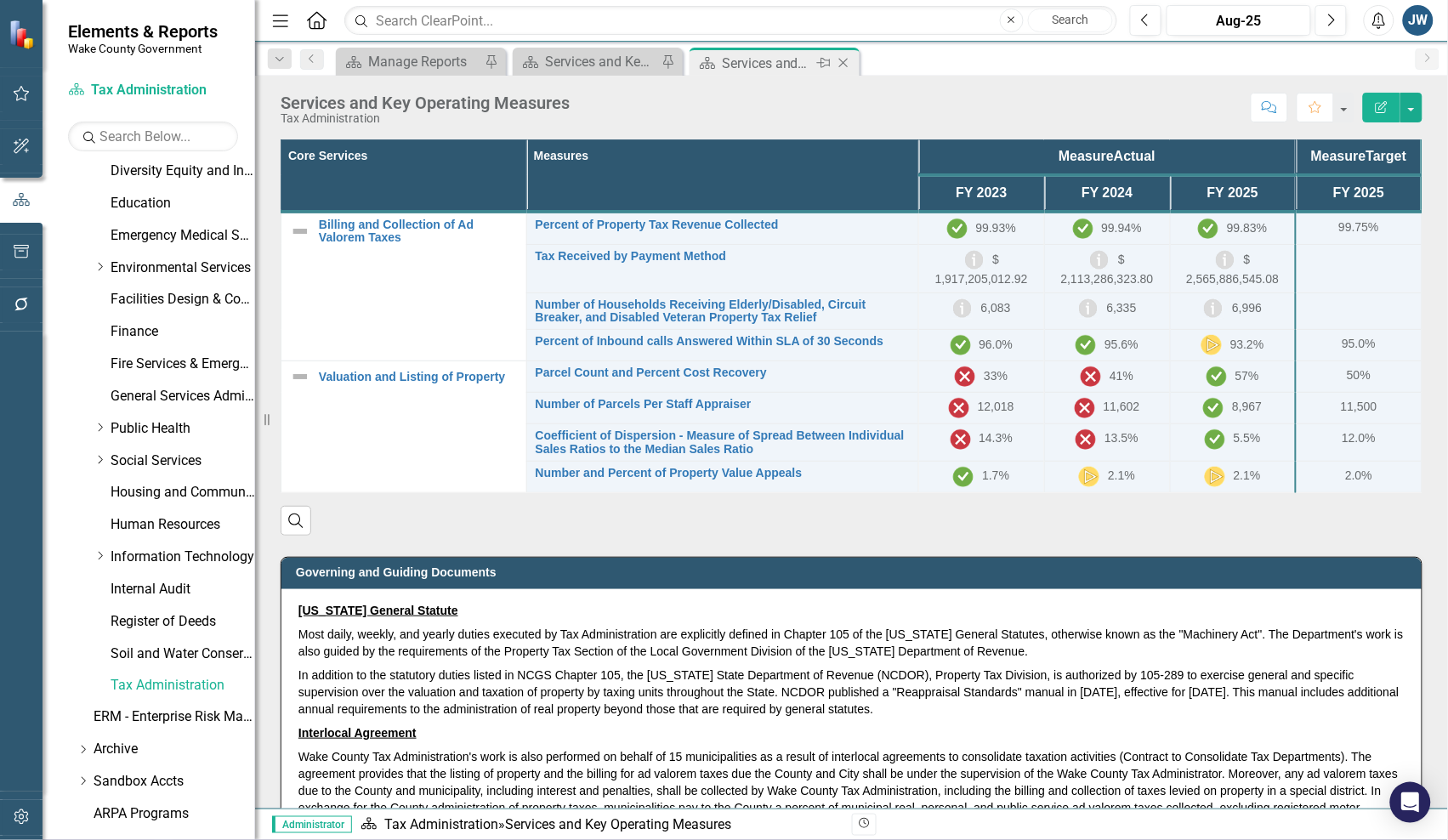
click at [825, 62] on icon "Pin" at bounding box center [823, 62] width 13 height 17
